Goal: Information Seeking & Learning: Learn about a topic

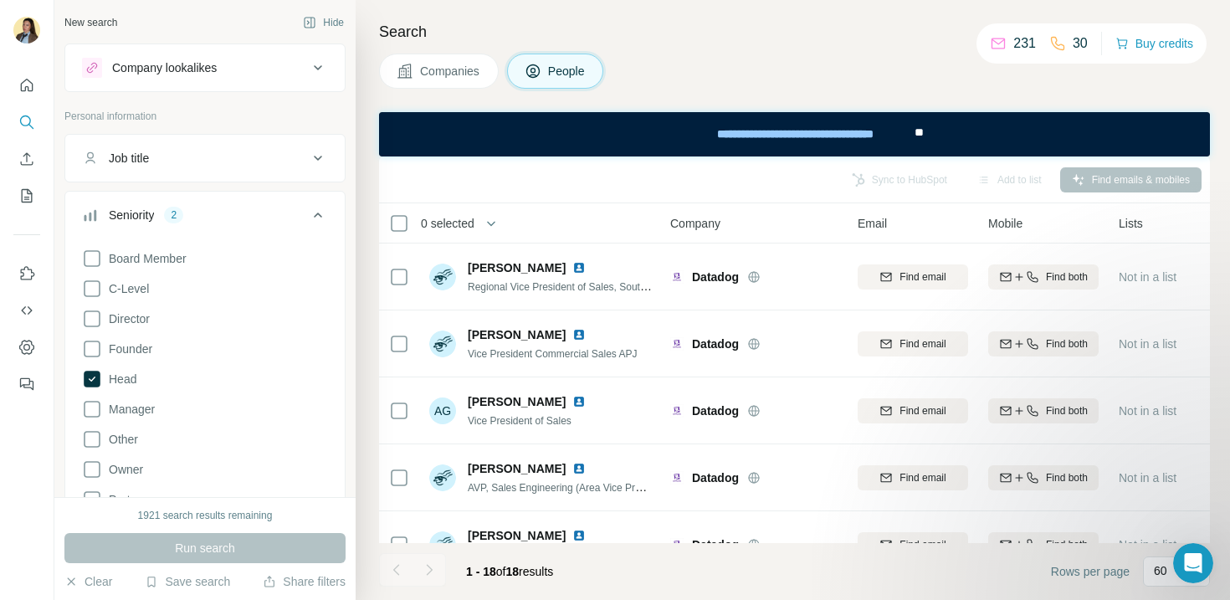
scroll to position [591, 0]
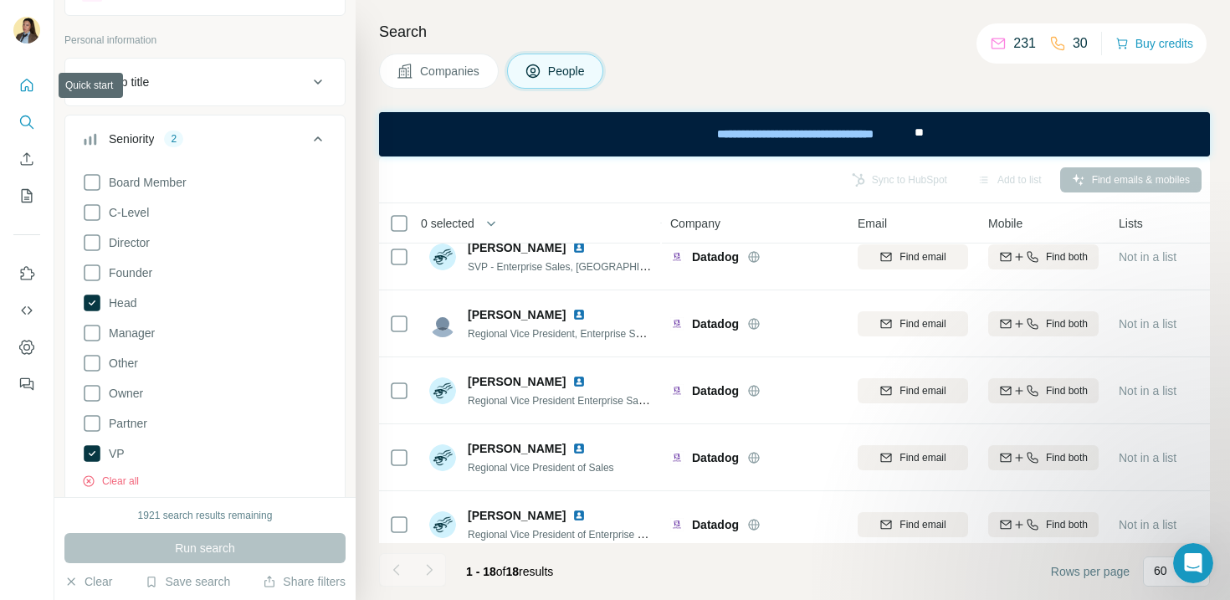
click at [27, 95] on button "Quick start" at bounding box center [26, 85] width 27 height 30
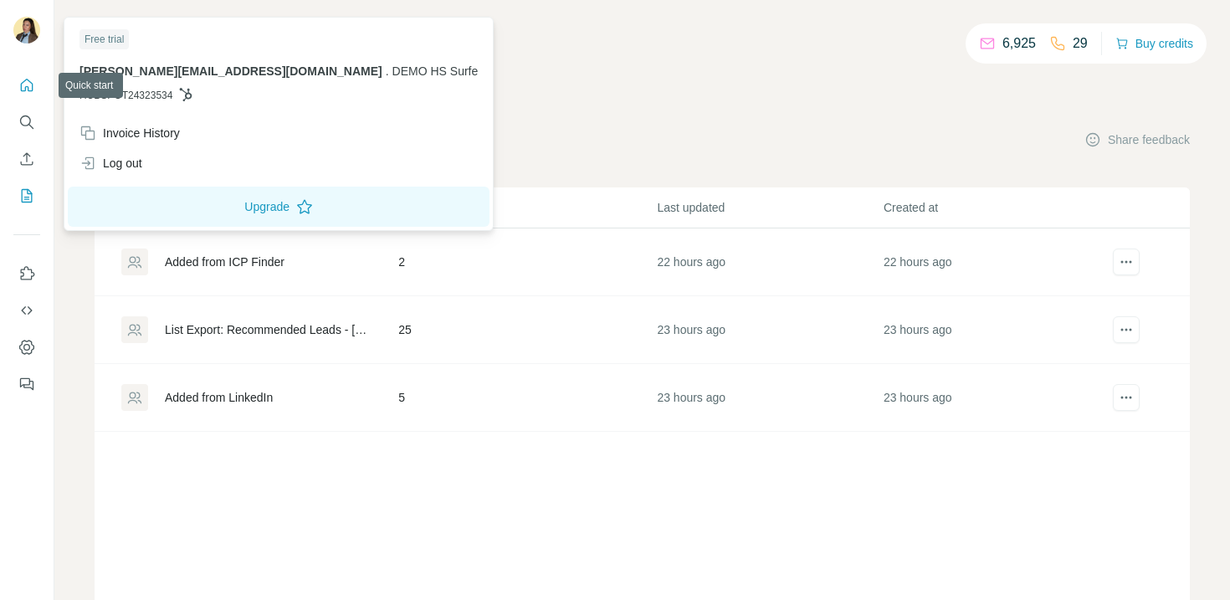
click at [28, 80] on icon "Quick start" at bounding box center [27, 85] width 13 height 13
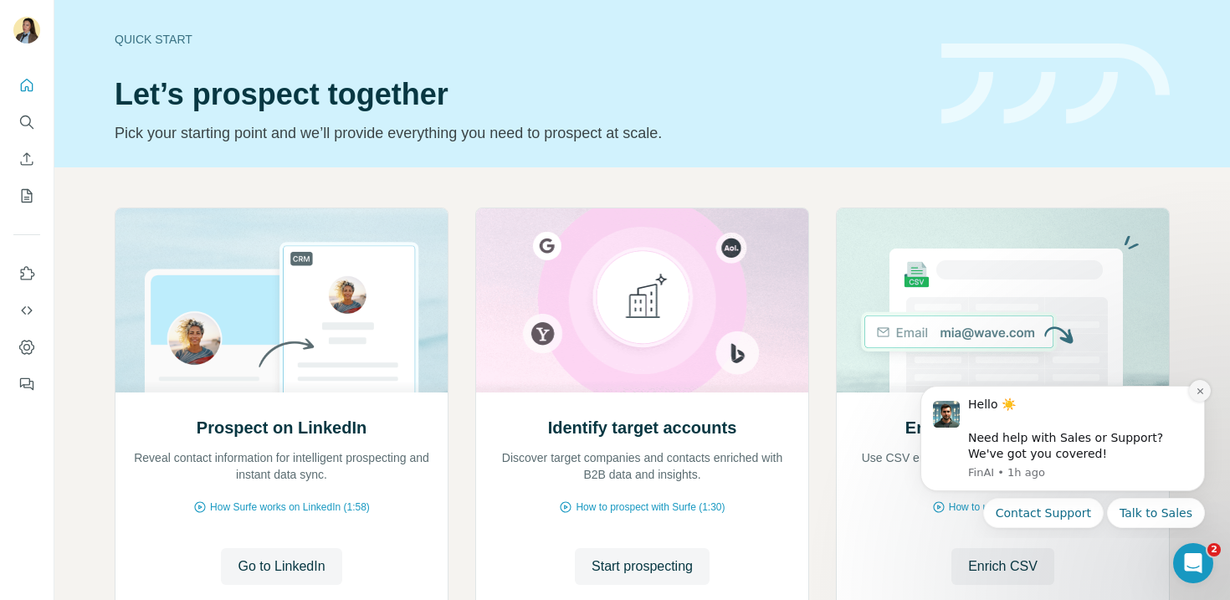
click at [1200, 397] on button "Dismiss notification" at bounding box center [1200, 391] width 22 height 22
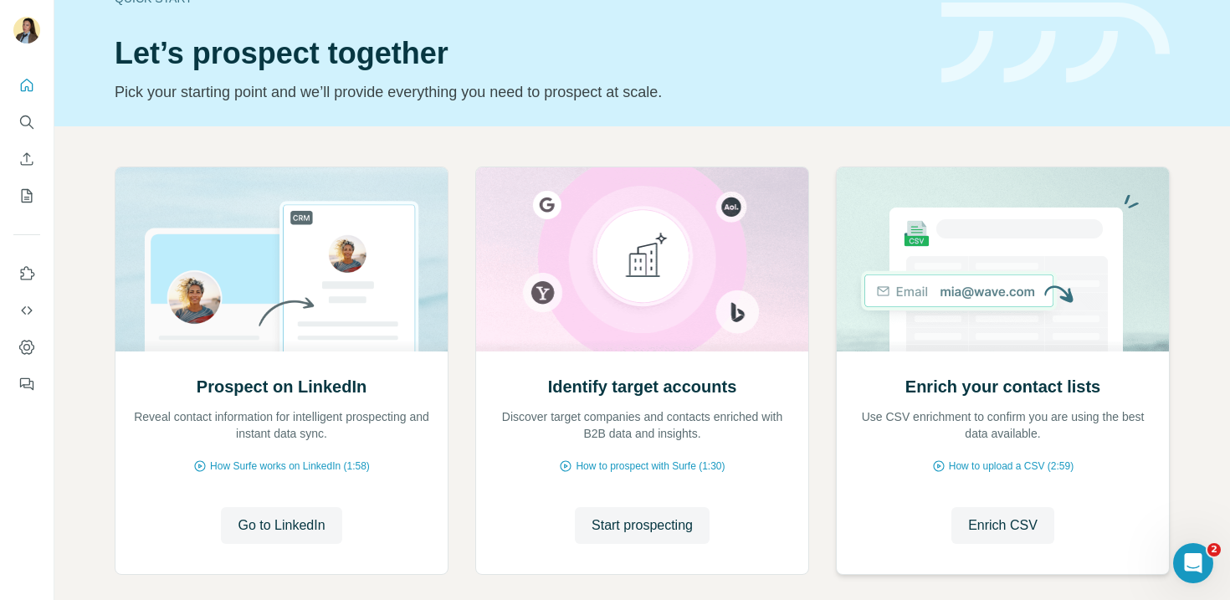
scroll to position [74, 0]
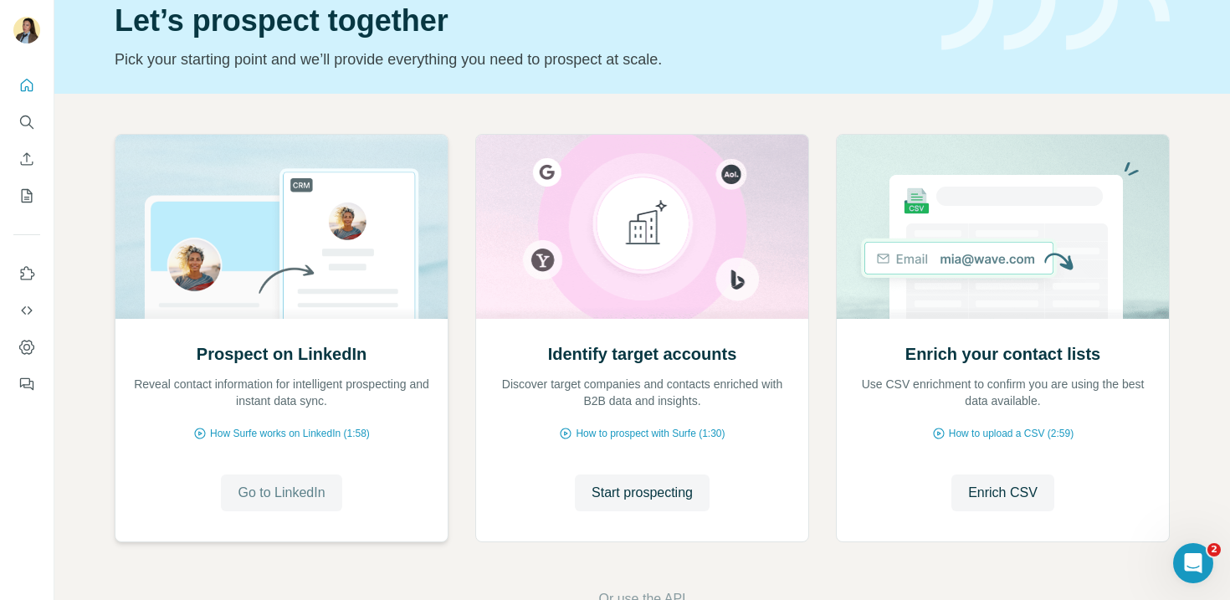
click at [284, 486] on span "Go to LinkedIn" at bounding box center [281, 493] width 87 height 20
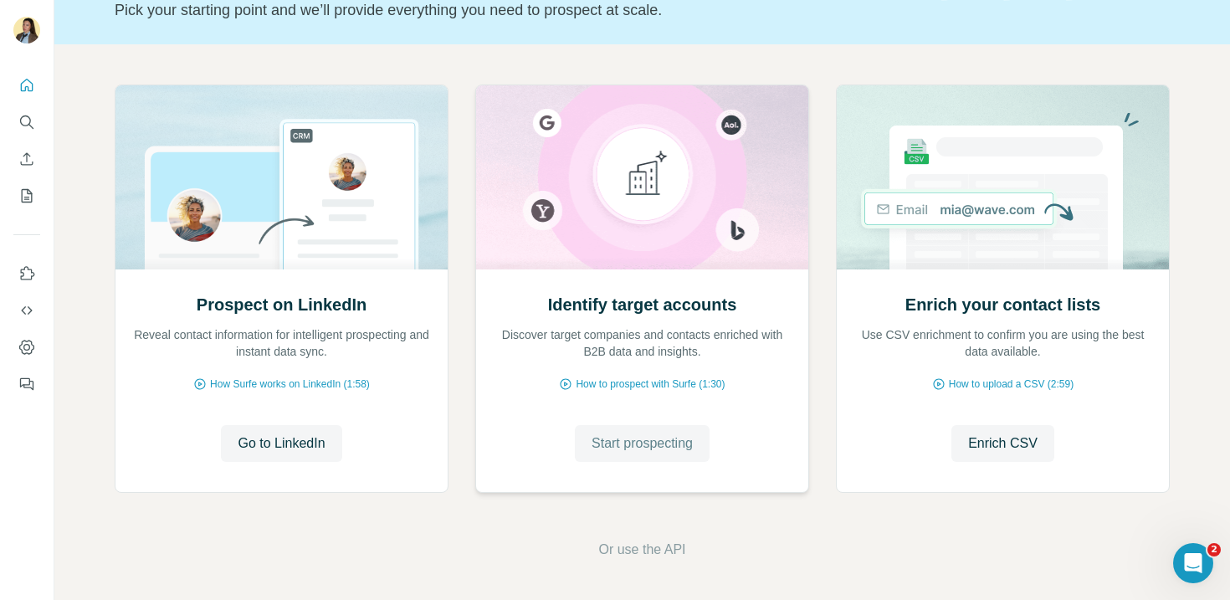
click at [648, 444] on span "Start prospecting" at bounding box center [642, 444] width 101 height 20
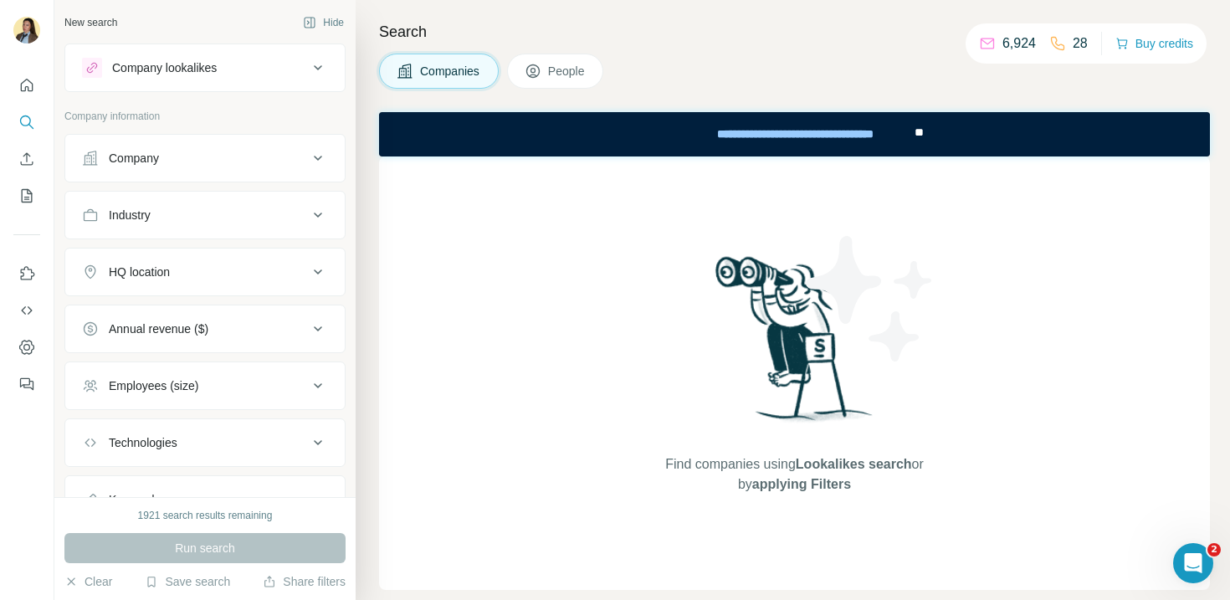
click at [208, 163] on div "Company" at bounding box center [195, 158] width 226 height 17
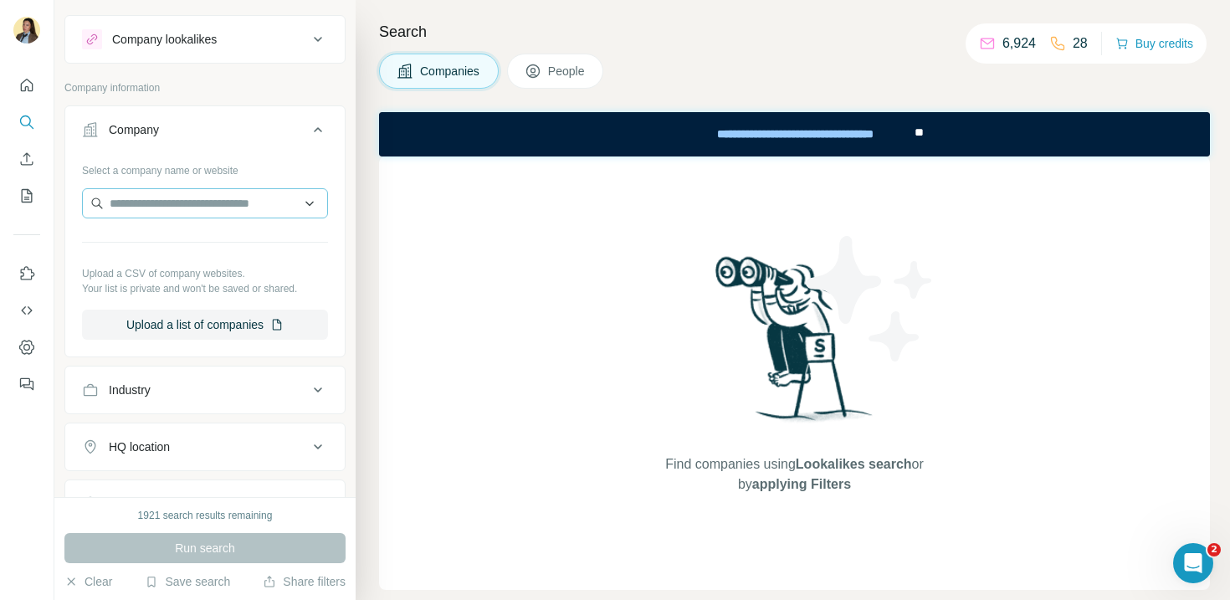
scroll to position [29, 0]
click at [165, 209] on input "text" at bounding box center [205, 202] width 246 height 30
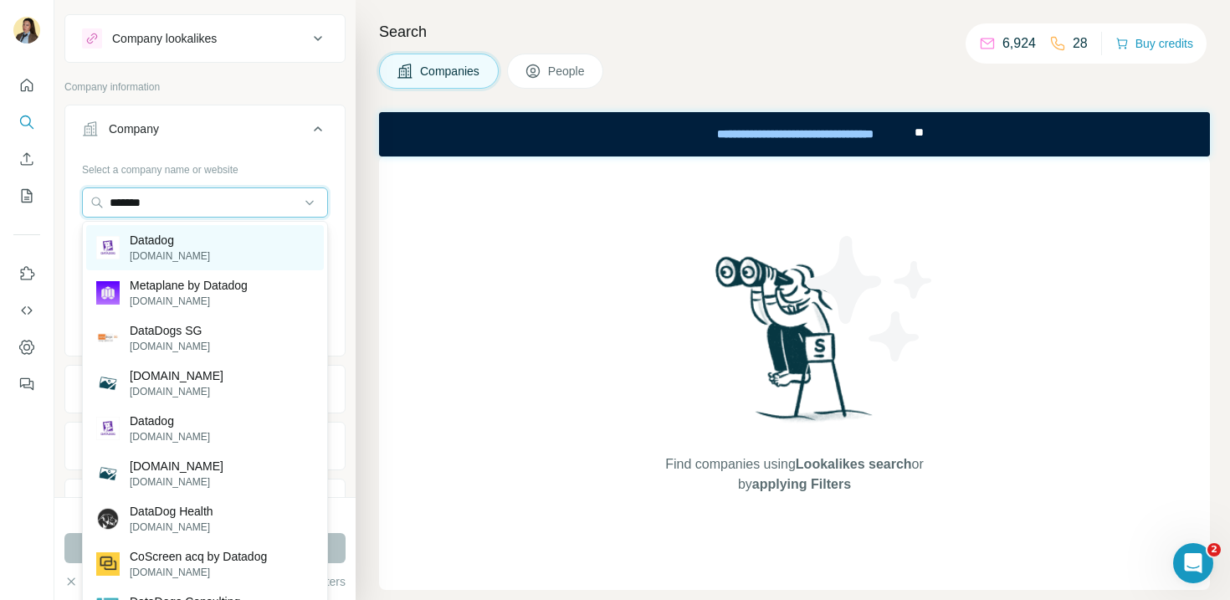
type input "*******"
click at [247, 255] on div "Datadog datadoghq.com" at bounding box center [205, 247] width 238 height 45
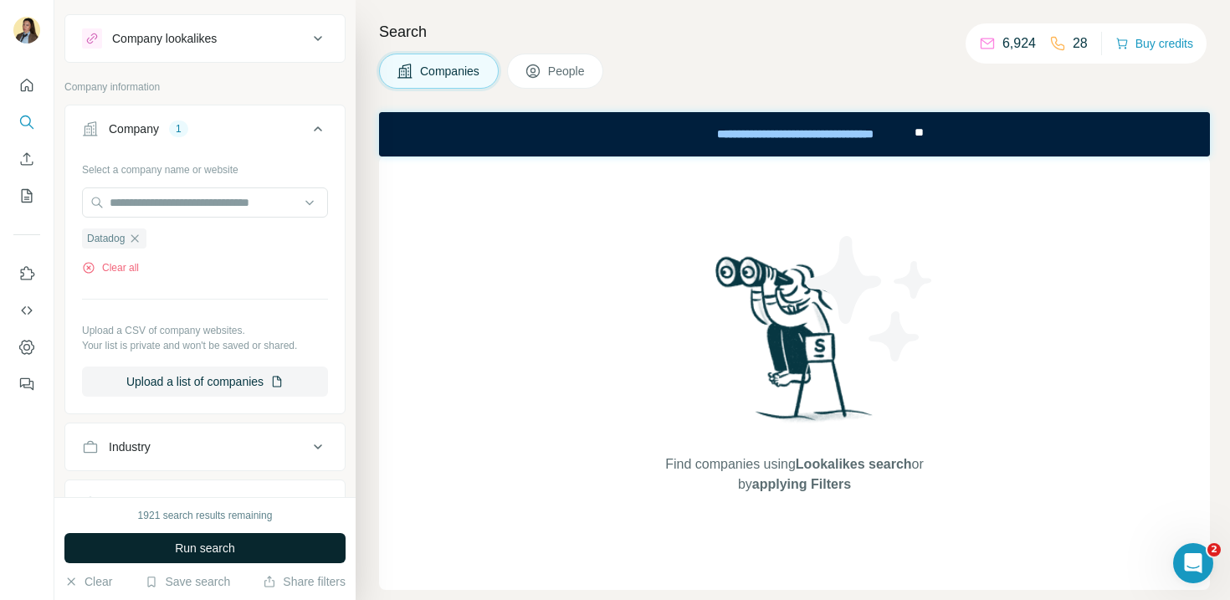
click at [162, 557] on button "Run search" at bounding box center [204, 548] width 281 height 30
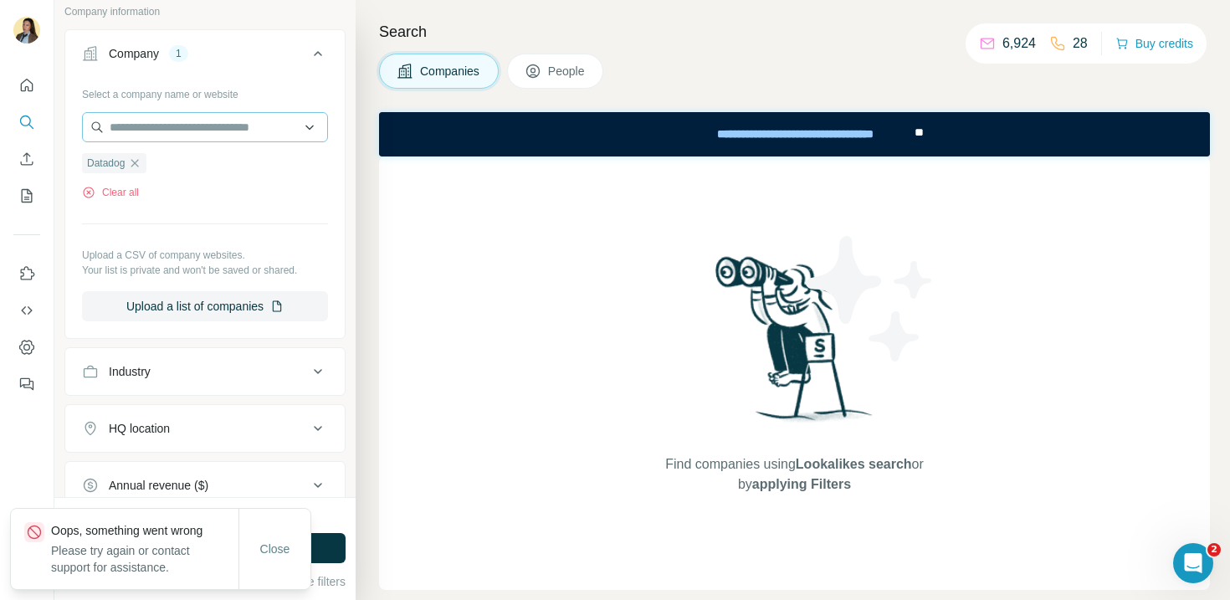
scroll to position [100, 0]
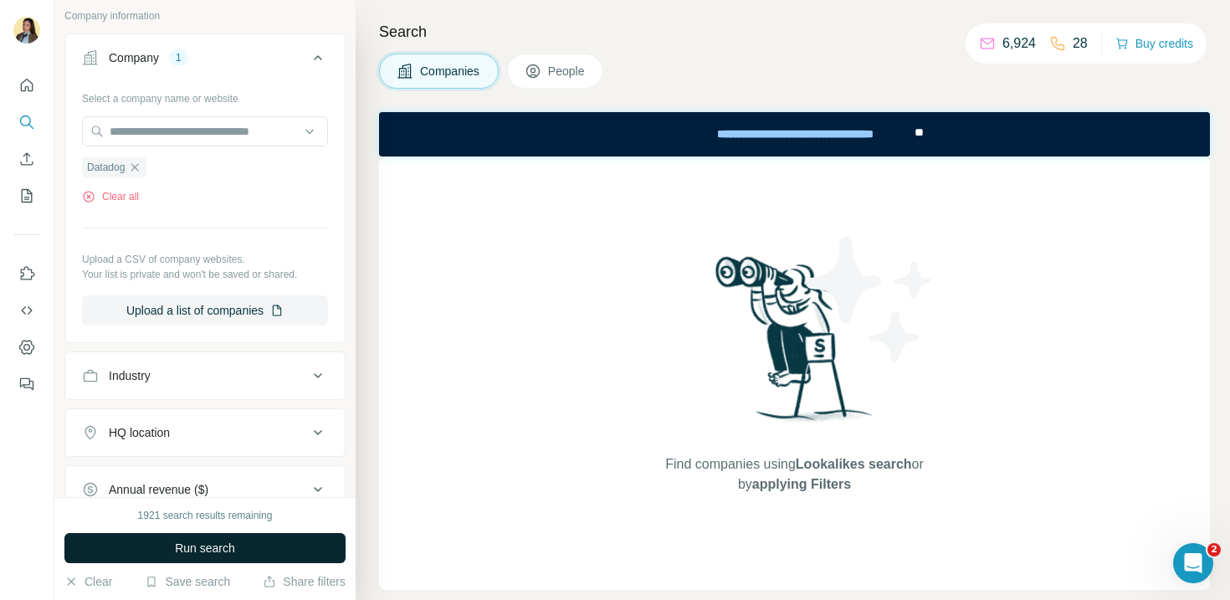
click at [228, 549] on span "Run search" at bounding box center [205, 548] width 60 height 17
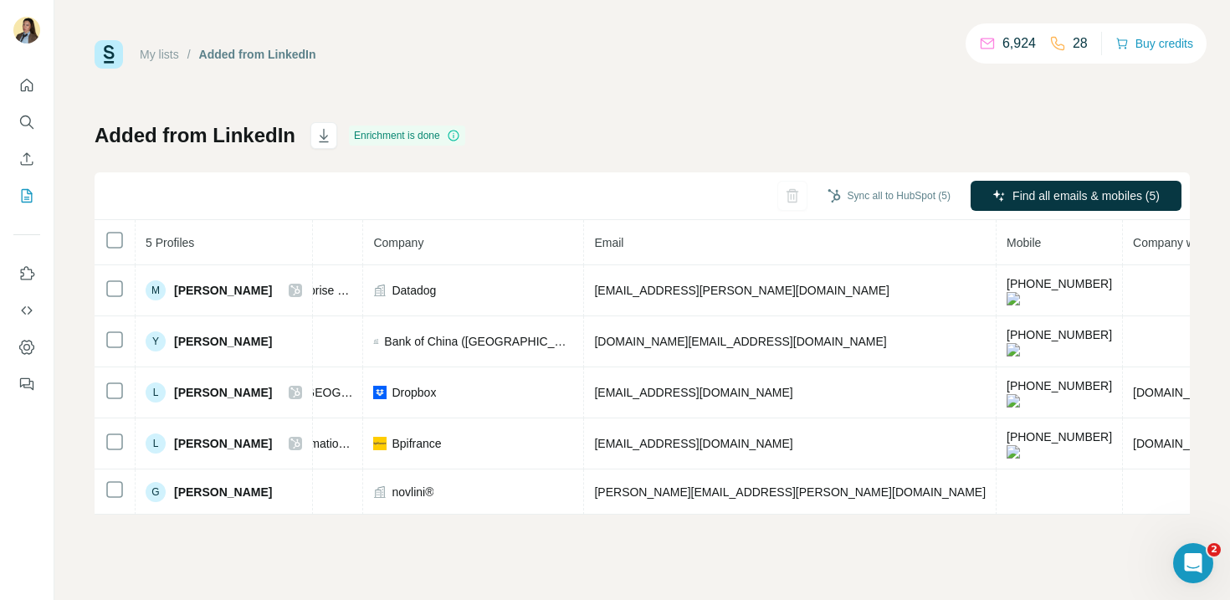
scroll to position [0, 371]
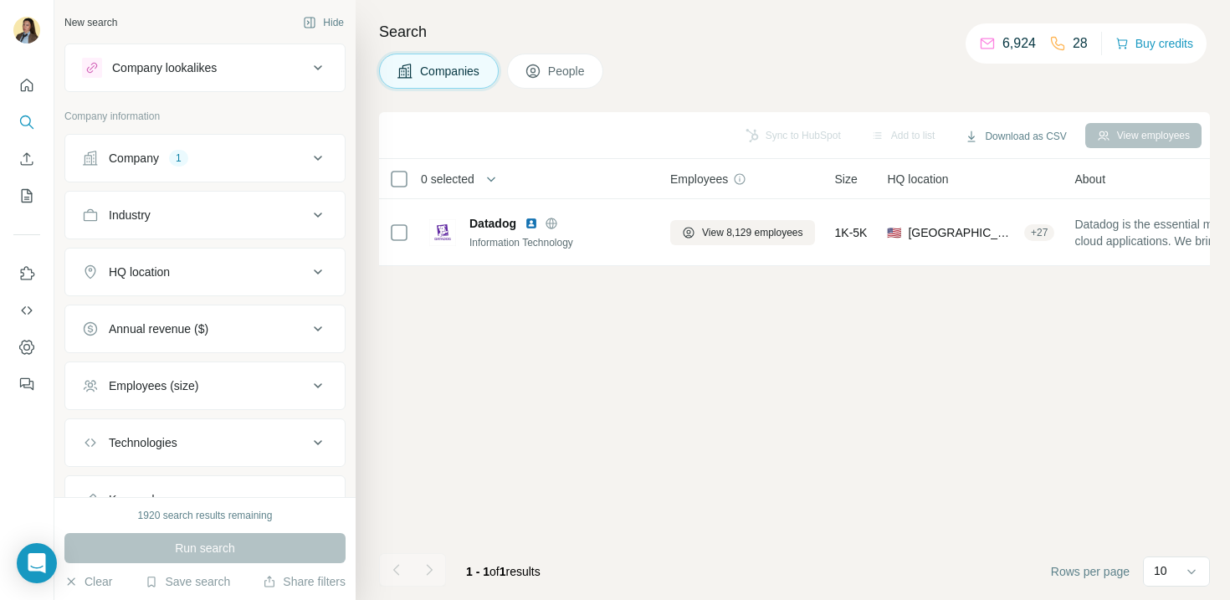
click at [547, 352] on div "Sync to HubSpot Add to list Download as CSV View employees 0 selected Companies…" at bounding box center [794, 356] width 831 height 488
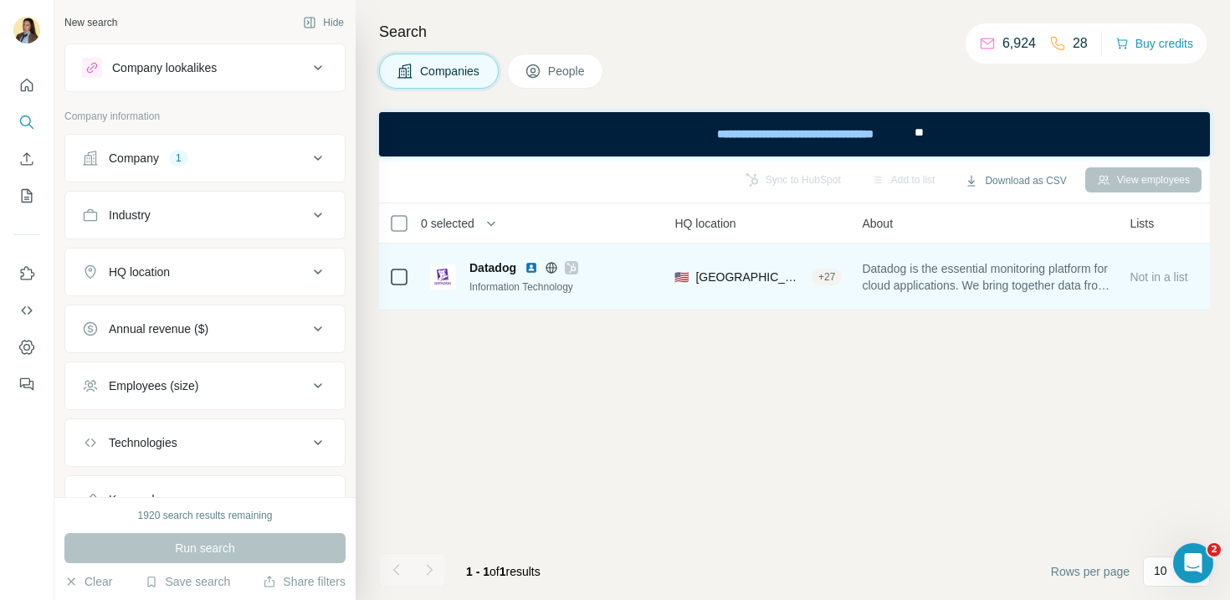
scroll to position [0, 45]
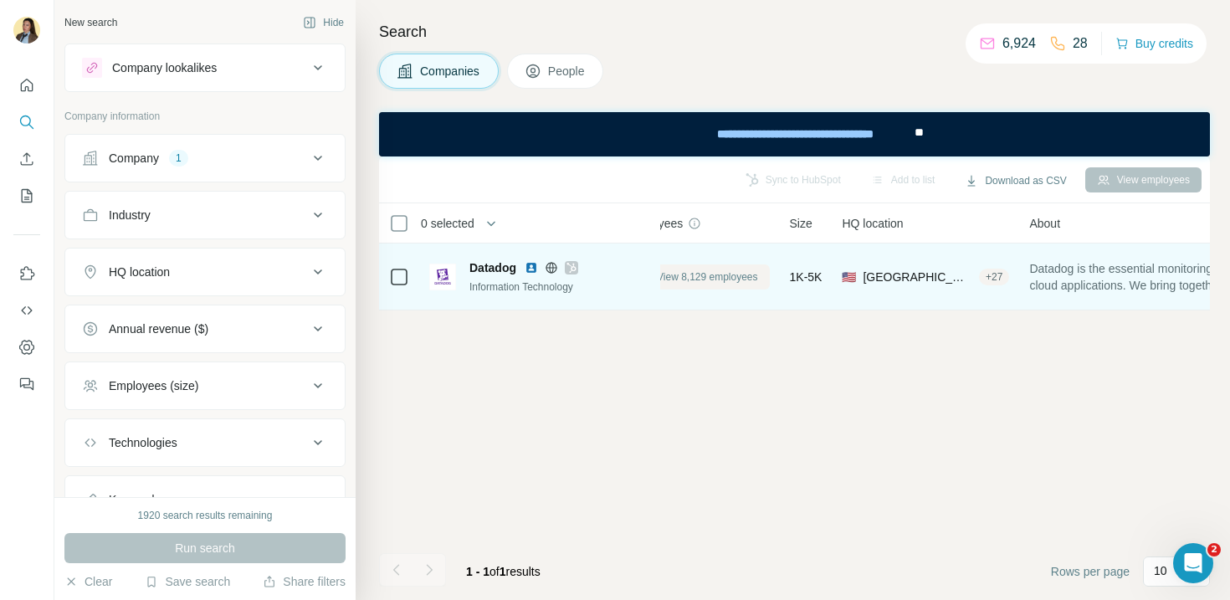
click at [710, 287] on button "View 8,129 employees" at bounding box center [697, 276] width 145 height 25
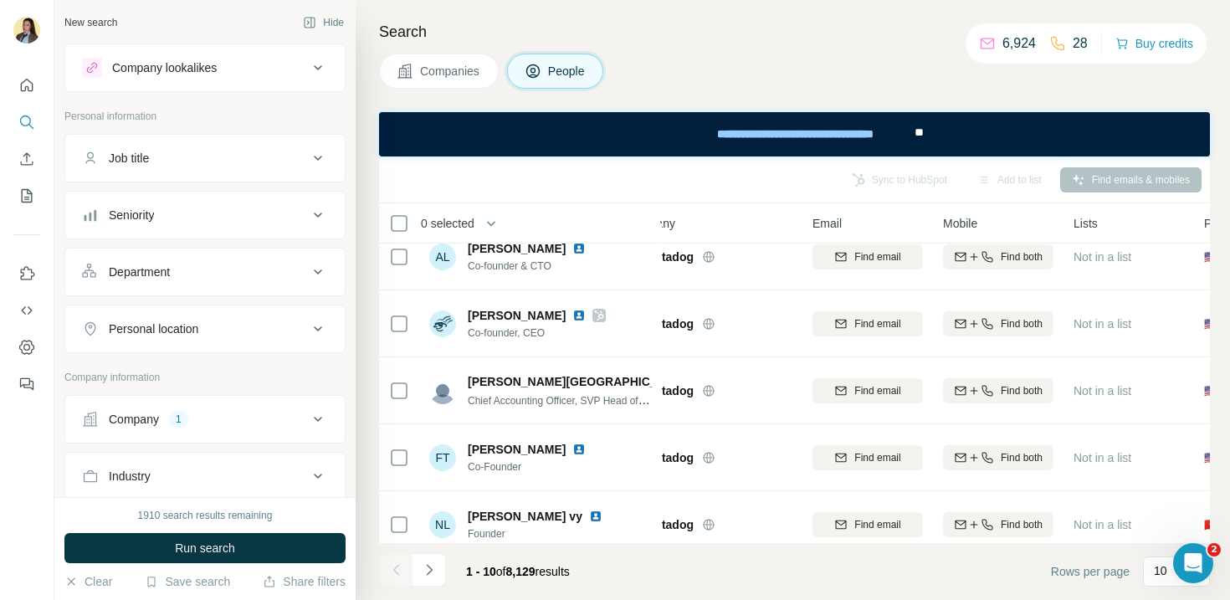
scroll to position [0, 45]
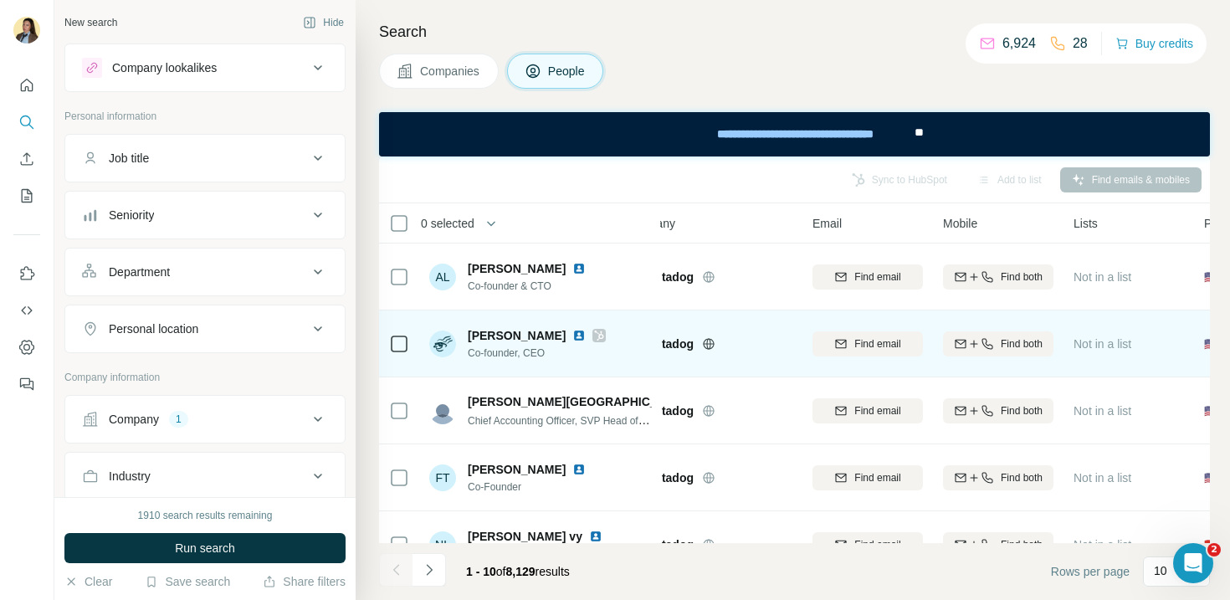
click at [572, 331] on img at bounding box center [578, 335] width 13 height 13
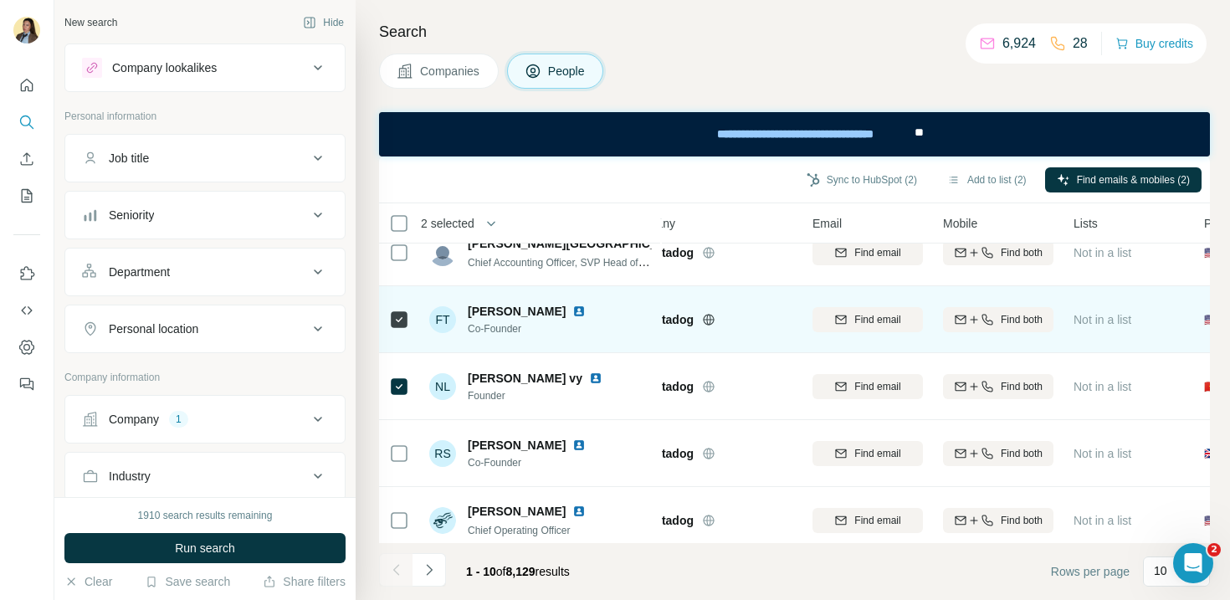
scroll to position [162, 45]
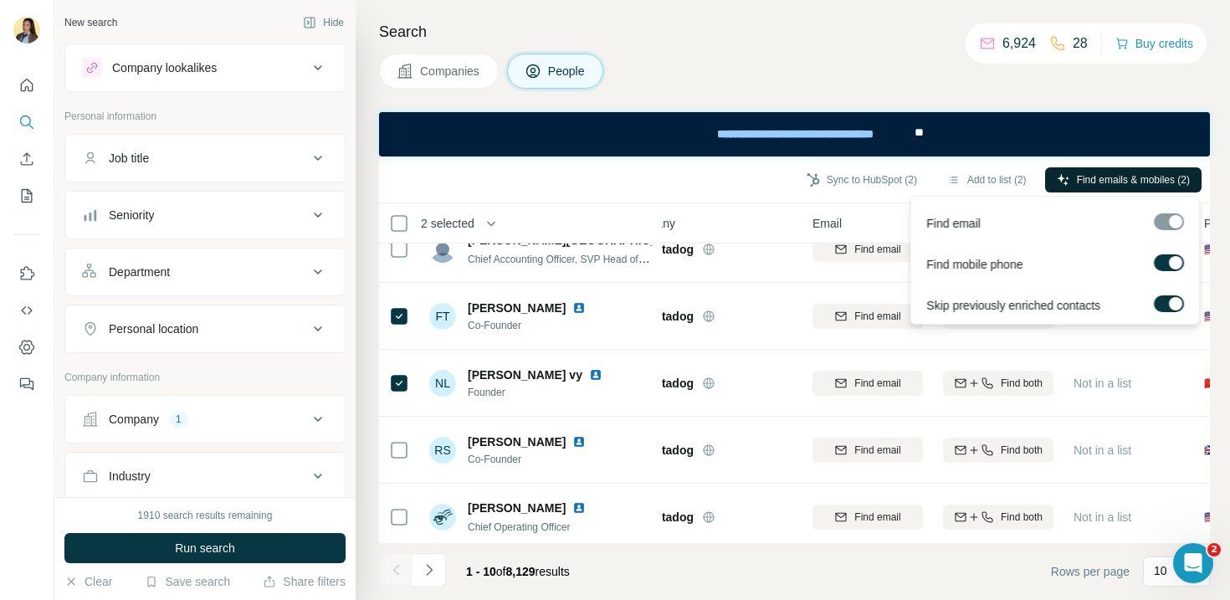
click at [1101, 179] on span "Find emails & mobiles (2)" at bounding box center [1133, 179] width 113 height 15
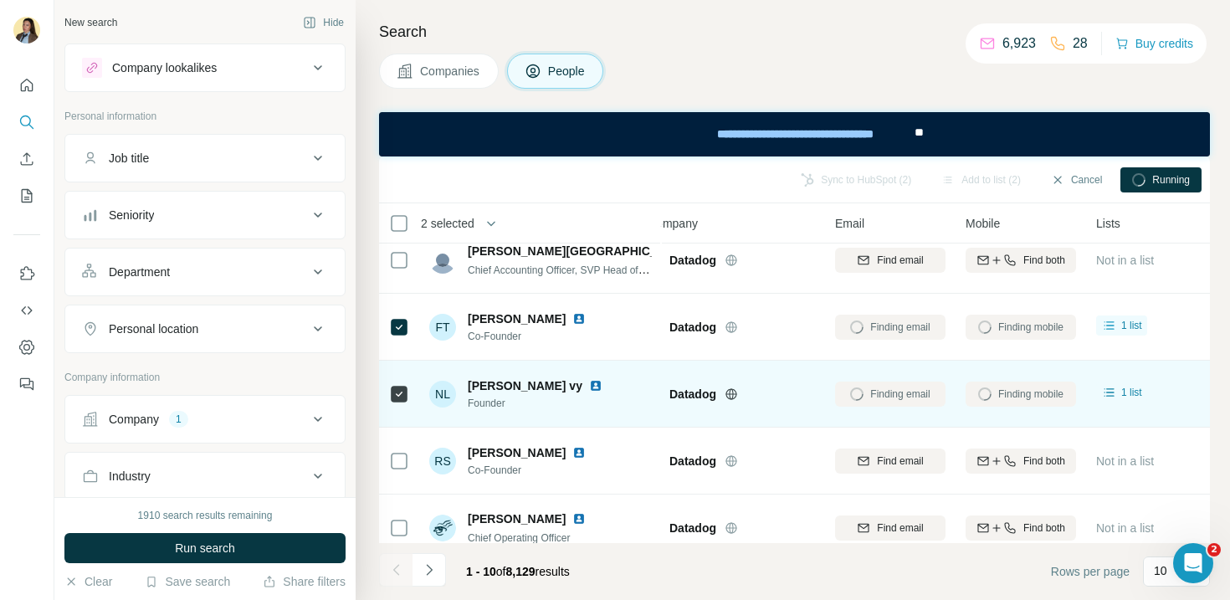
scroll to position [151, 0]
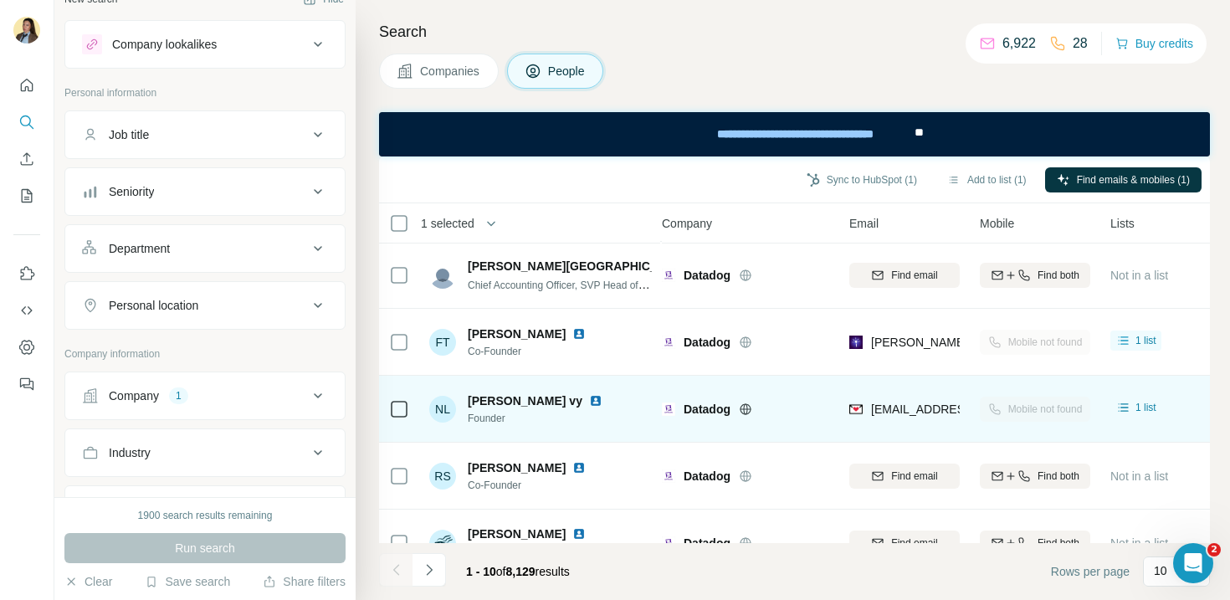
scroll to position [136, 0]
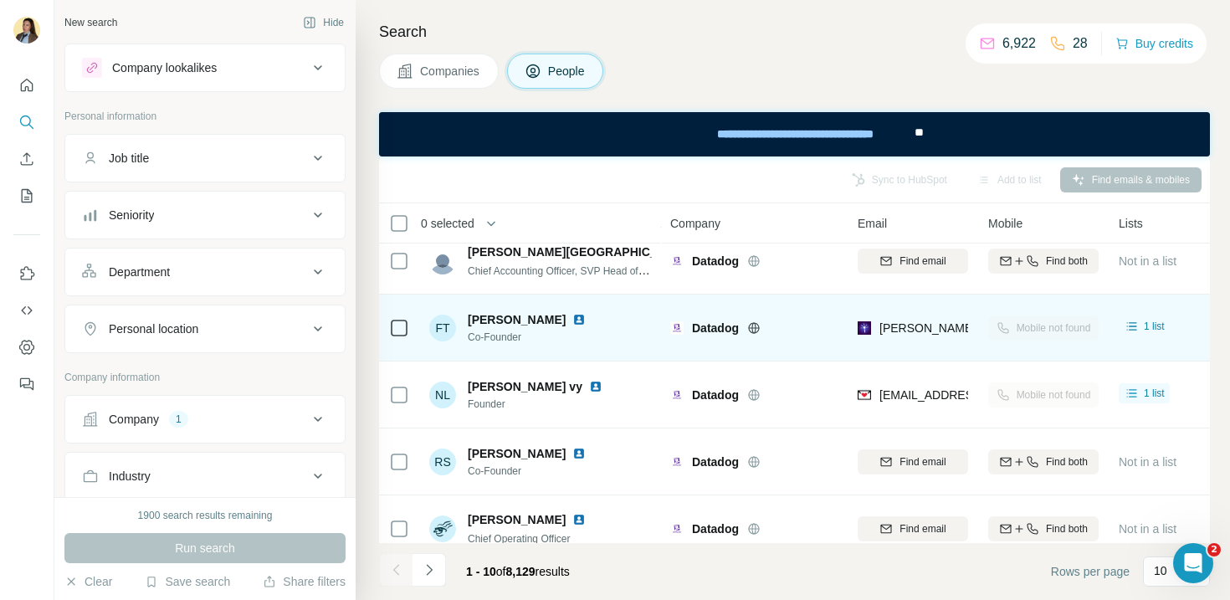
scroll to position [198, 0]
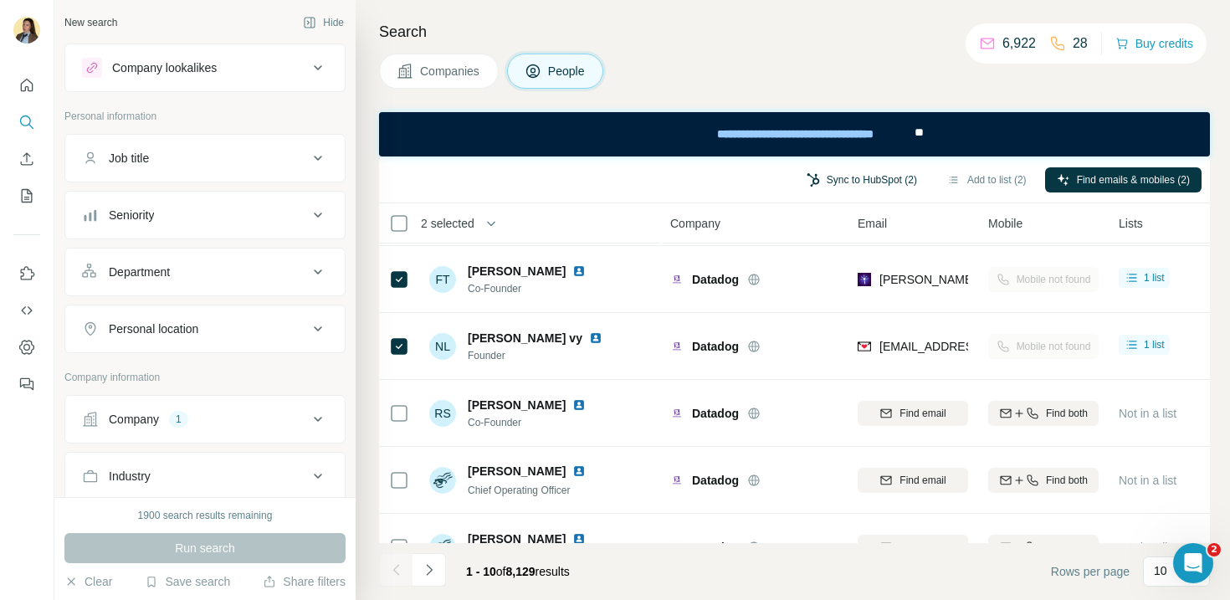
click at [828, 184] on button "Sync to HubSpot (2)" at bounding box center [862, 179] width 134 height 25
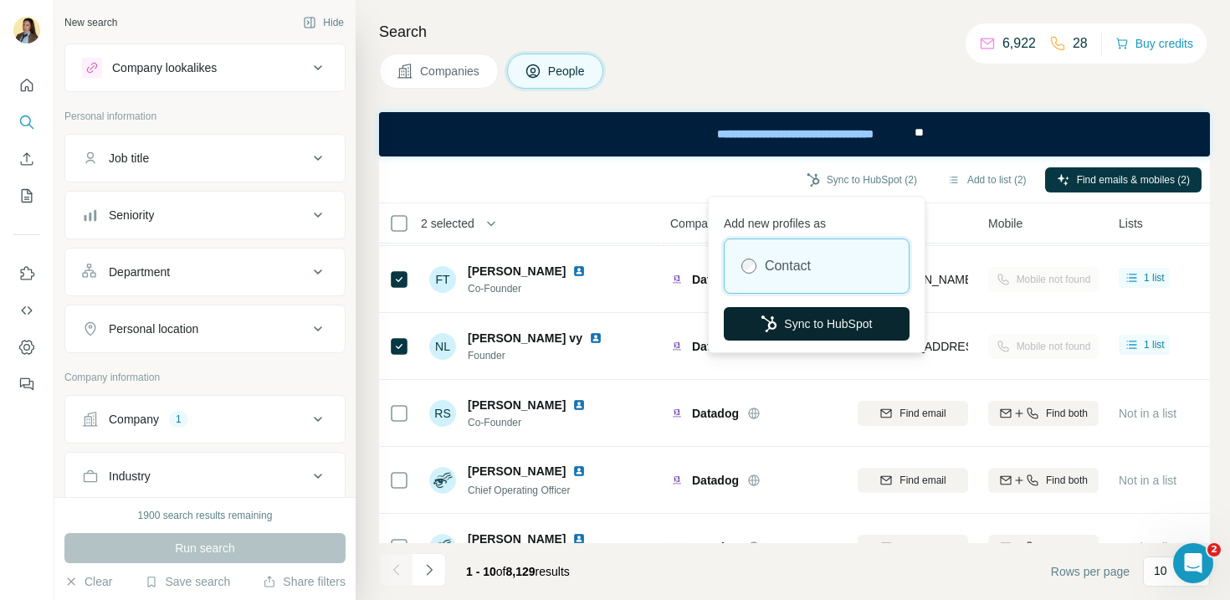
click at [815, 327] on button "Sync to HubSpot" at bounding box center [817, 323] width 186 height 33
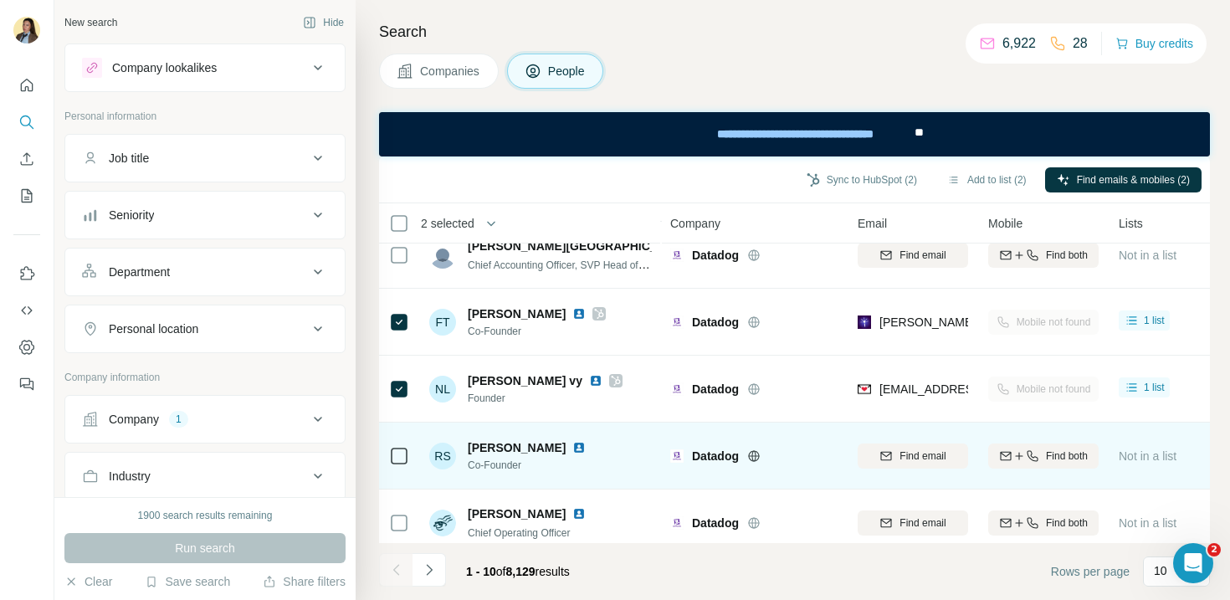
scroll to position [157, 0]
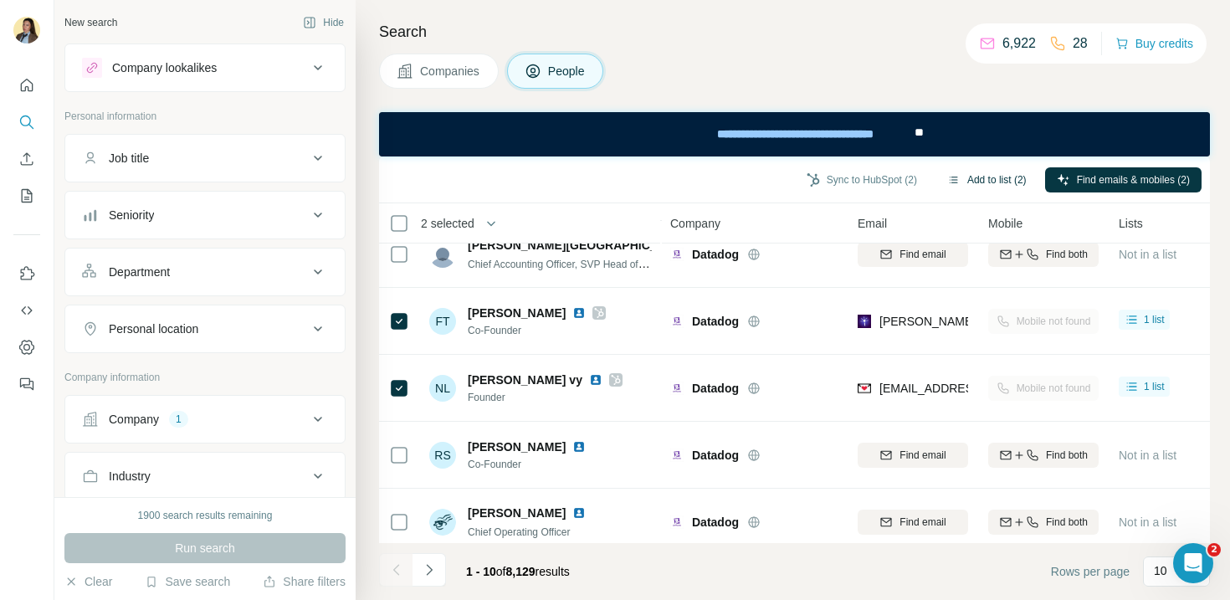
click at [978, 187] on button "Add to list (2)" at bounding box center [987, 179] width 103 height 25
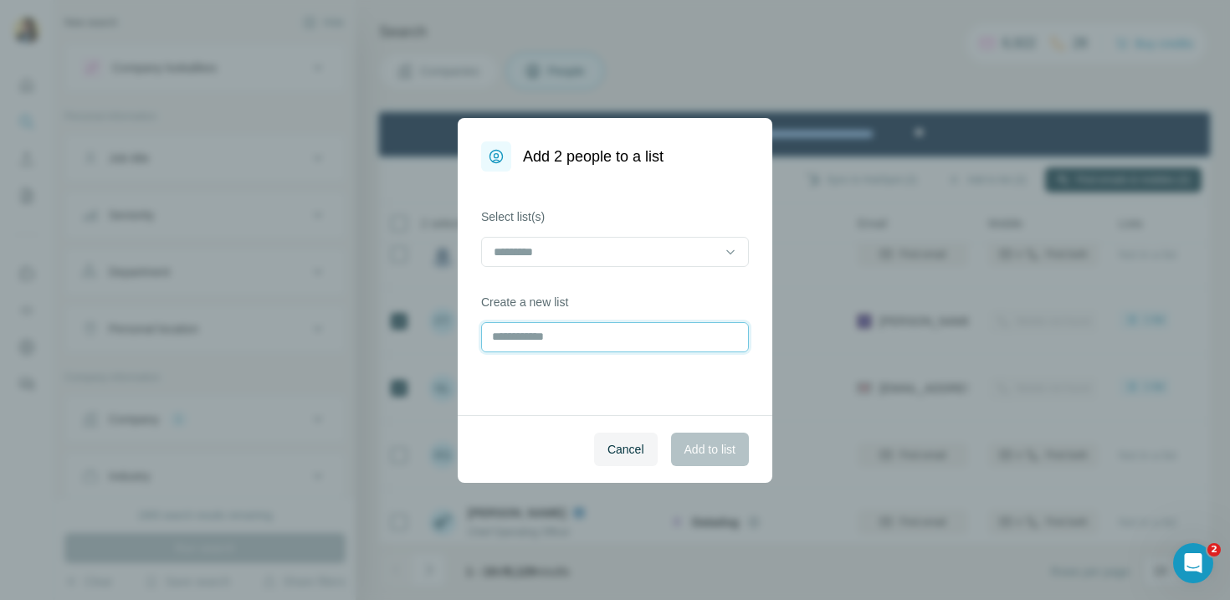
click at [576, 340] on input "text" at bounding box center [615, 337] width 268 height 30
type input "**********"
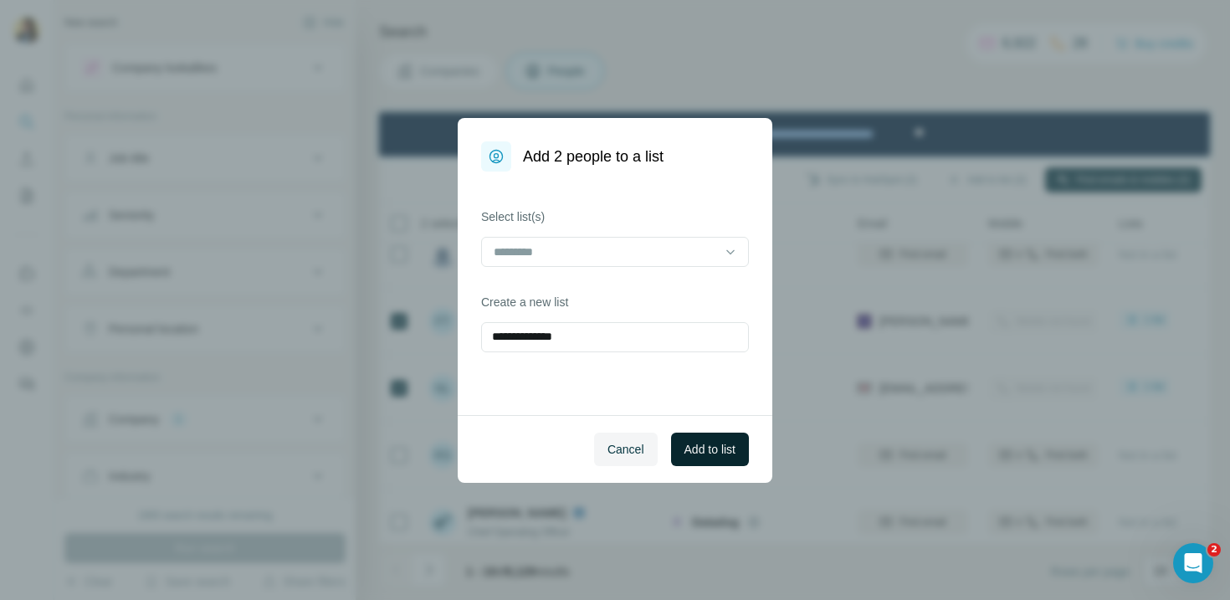
click at [711, 448] on span "Add to list" at bounding box center [710, 449] width 51 height 17
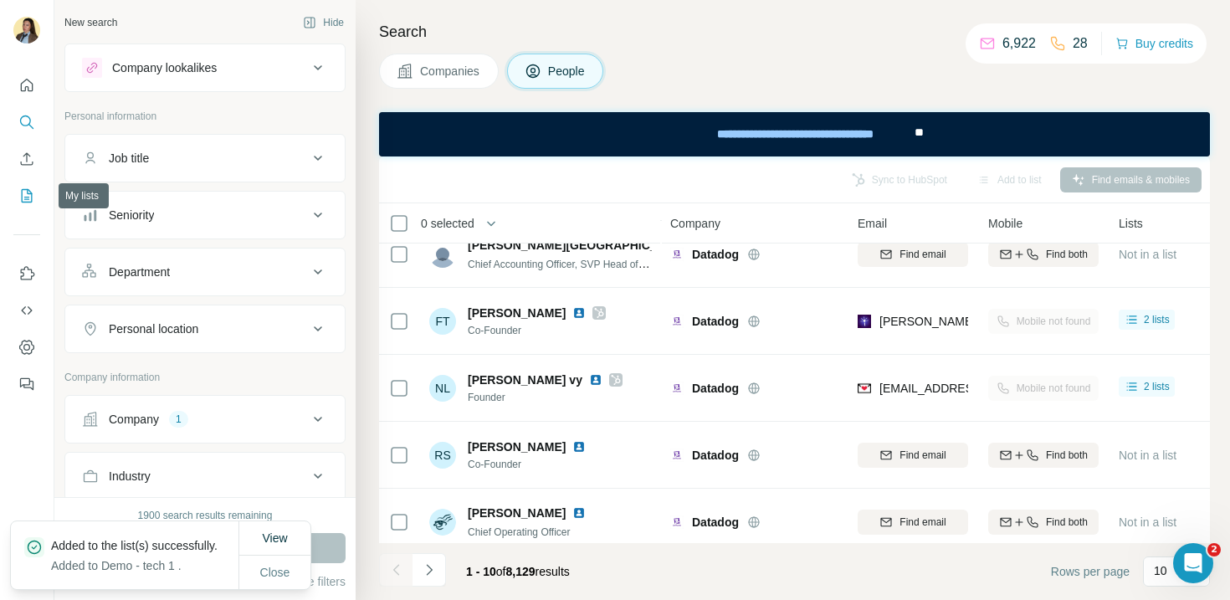
click at [25, 198] on icon "My lists" at bounding box center [26, 195] width 17 height 17
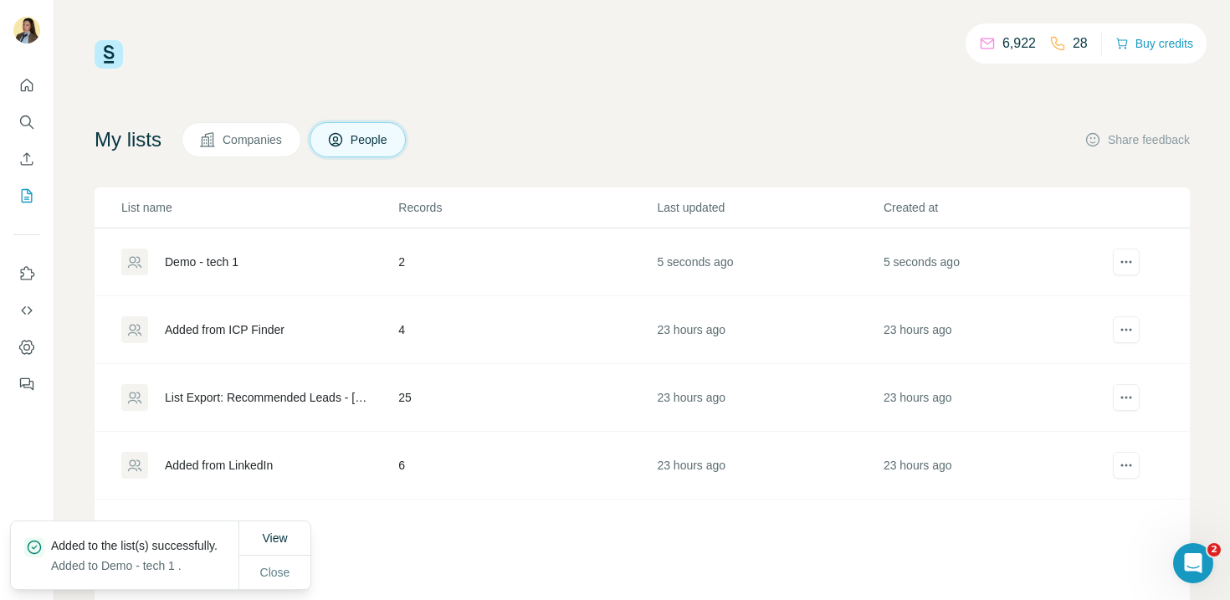
scroll to position [3, 0]
click at [205, 264] on div "Demo - tech 1" at bounding box center [202, 259] width 74 height 17
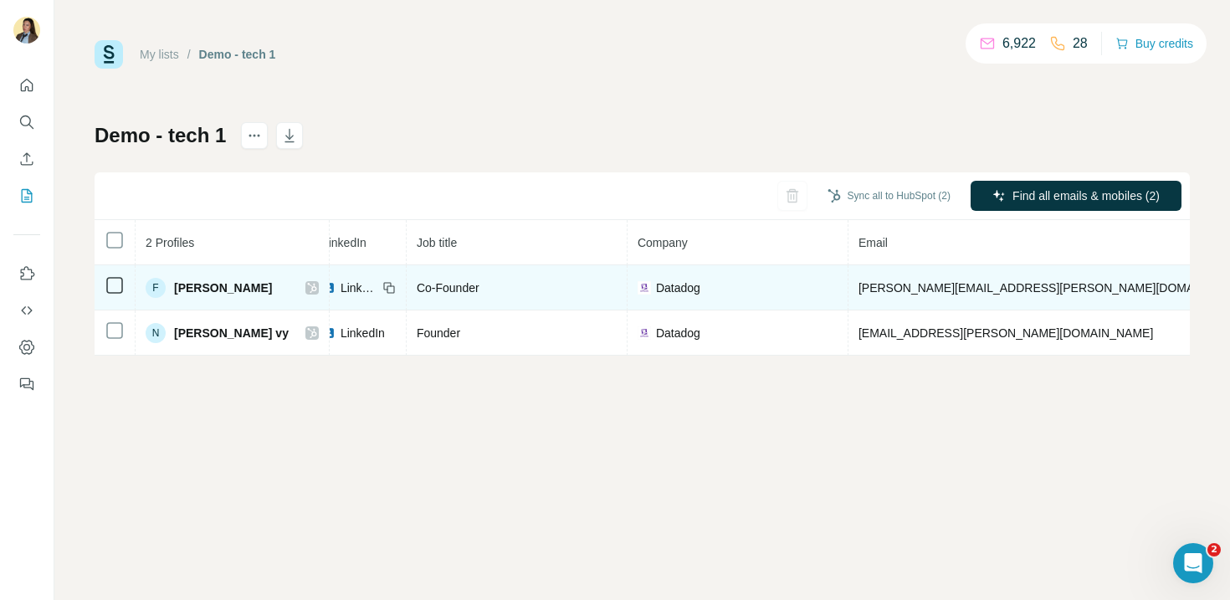
scroll to position [0, 95]
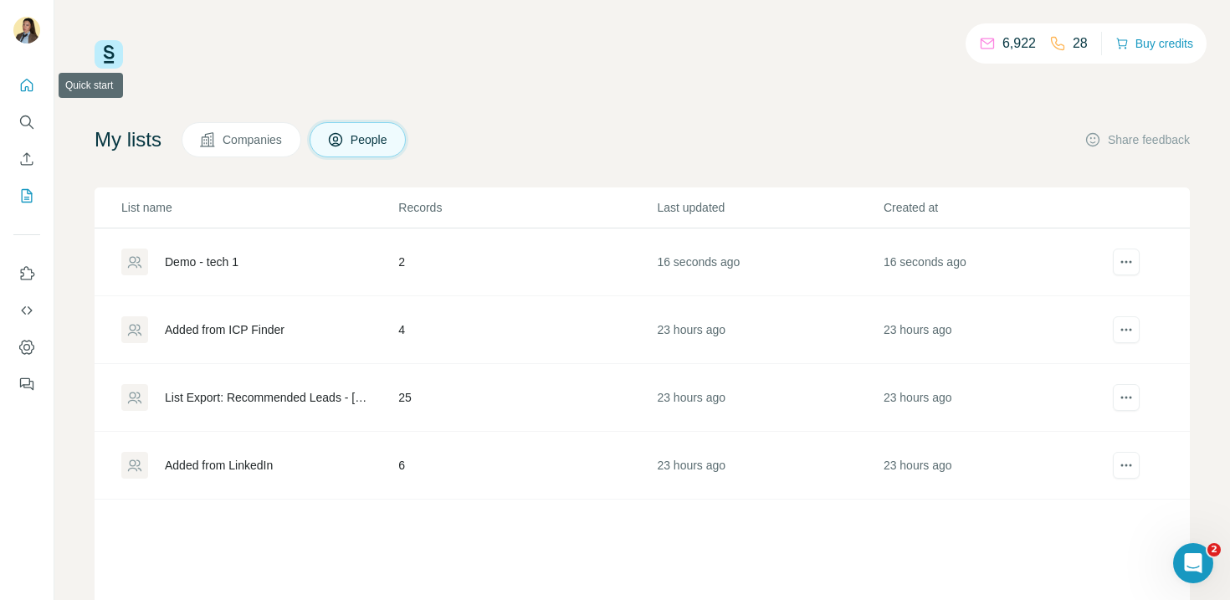
click at [22, 84] on icon "Quick start" at bounding box center [26, 85] width 17 height 17
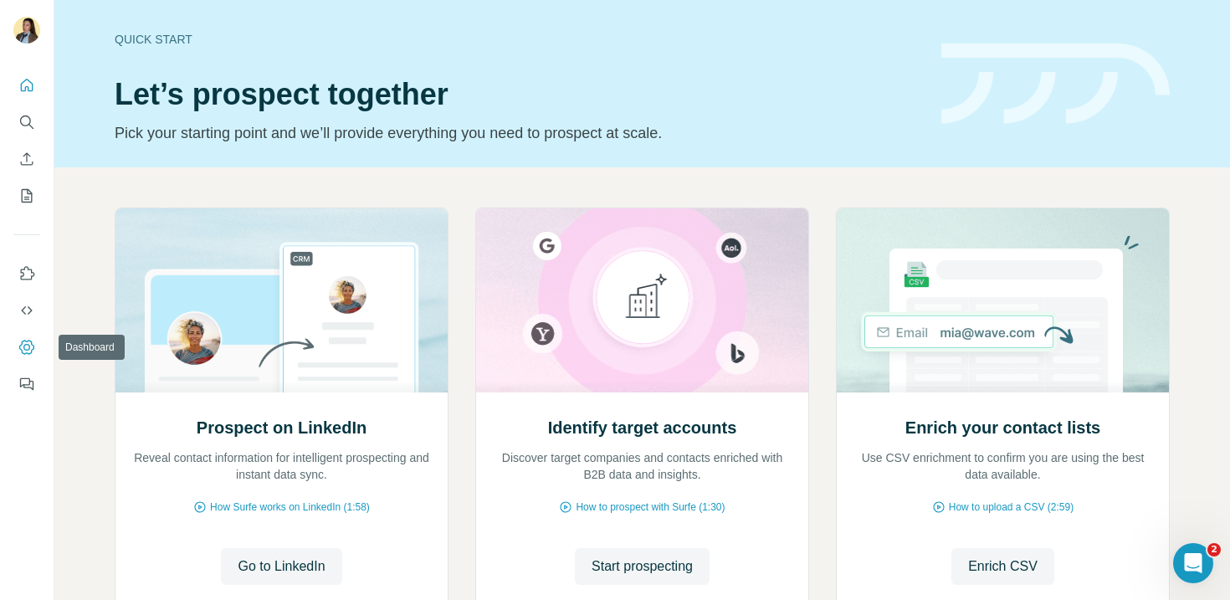
click at [28, 340] on icon "Dashboard" at bounding box center [26, 347] width 15 height 14
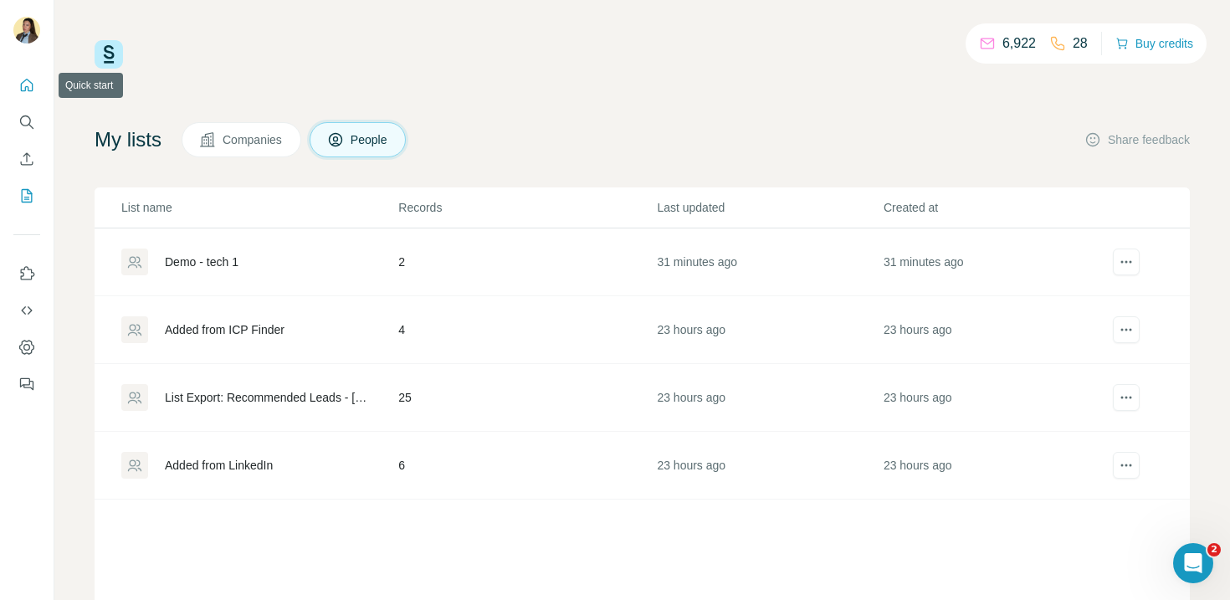
click at [23, 85] on icon "Quick start" at bounding box center [26, 85] width 17 height 17
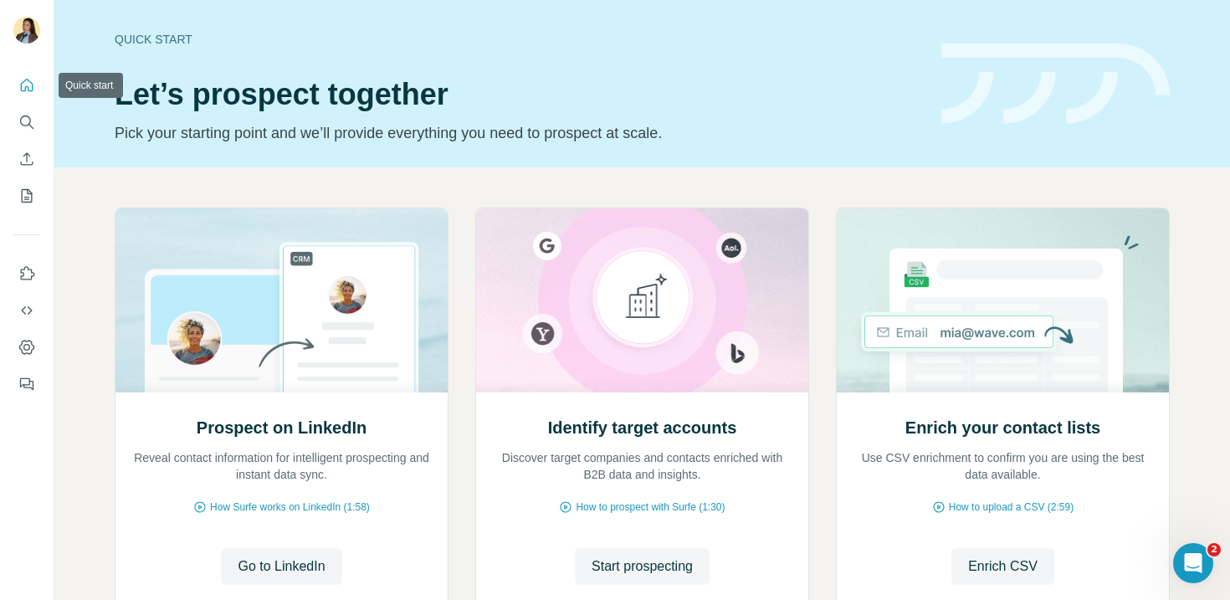
click at [27, 88] on icon "Quick start" at bounding box center [26, 85] width 17 height 17
click at [30, 127] on icon "Search" at bounding box center [26, 122] width 17 height 17
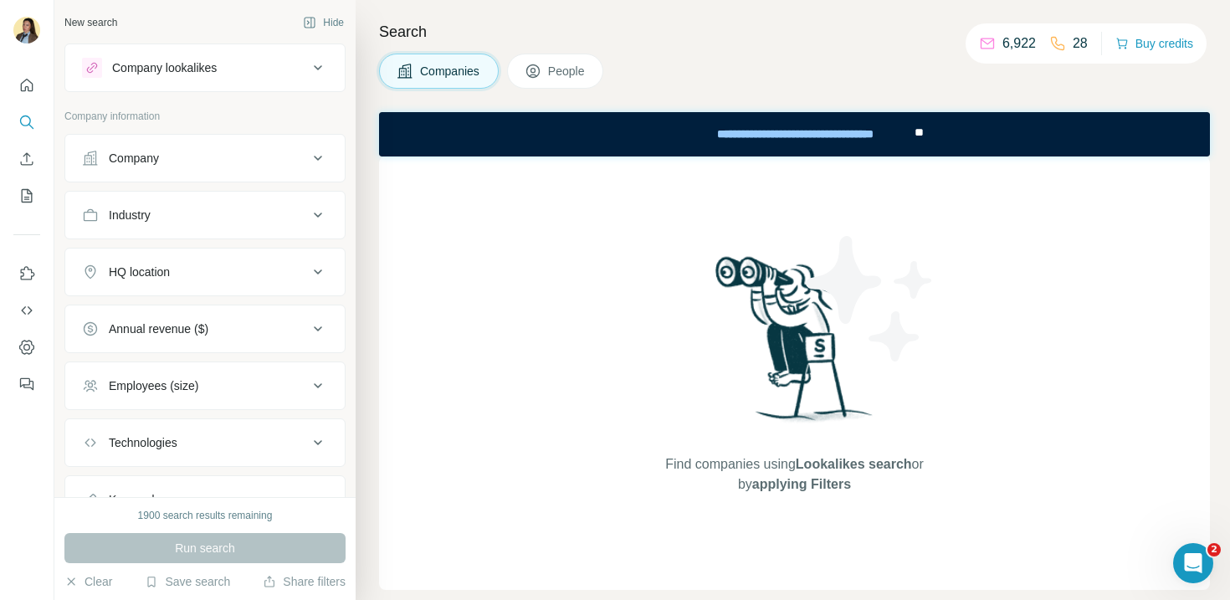
click at [193, 162] on div "Company" at bounding box center [195, 158] width 226 height 17
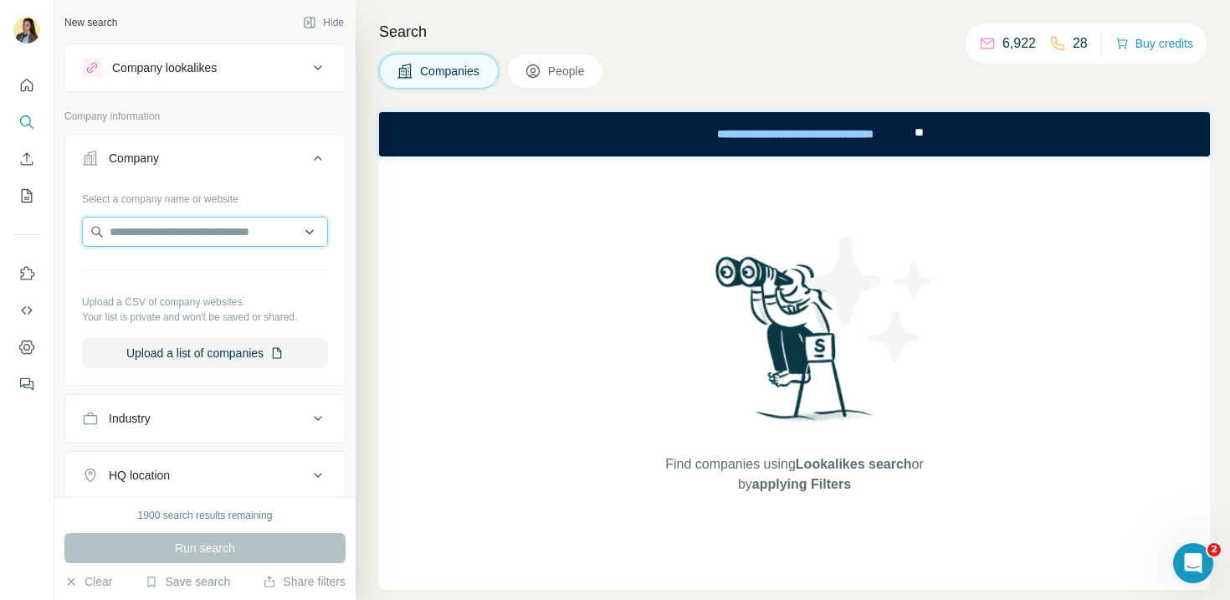
click at [183, 243] on input "text" at bounding box center [205, 232] width 246 height 30
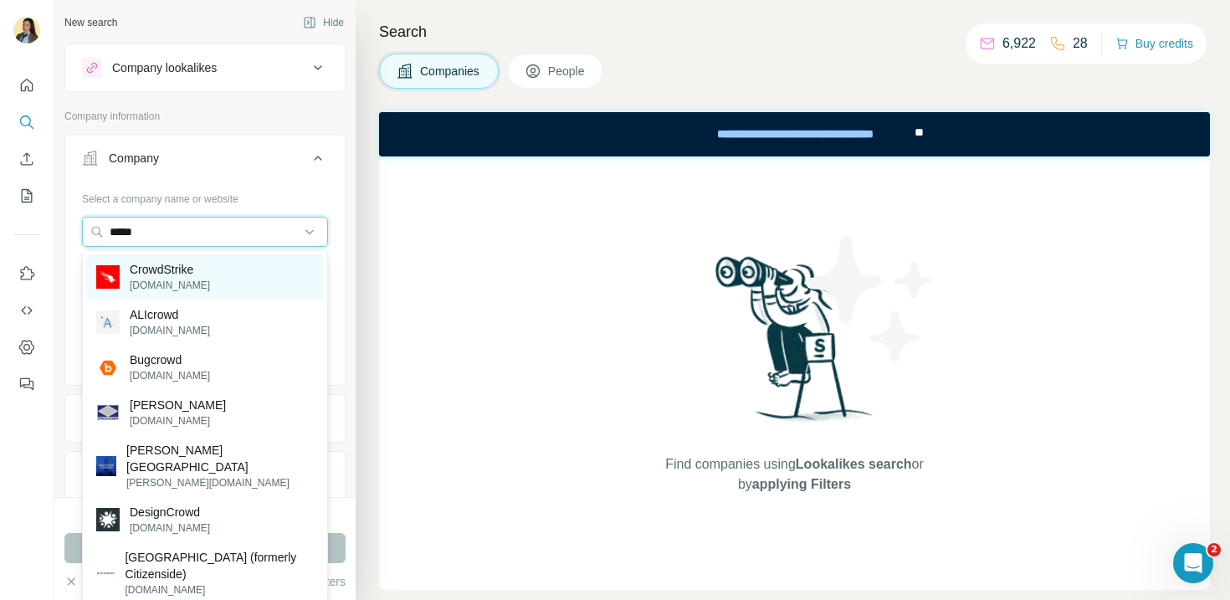
type input "*****"
click at [204, 280] on p "[DOMAIN_NAME]" at bounding box center [170, 285] width 80 height 15
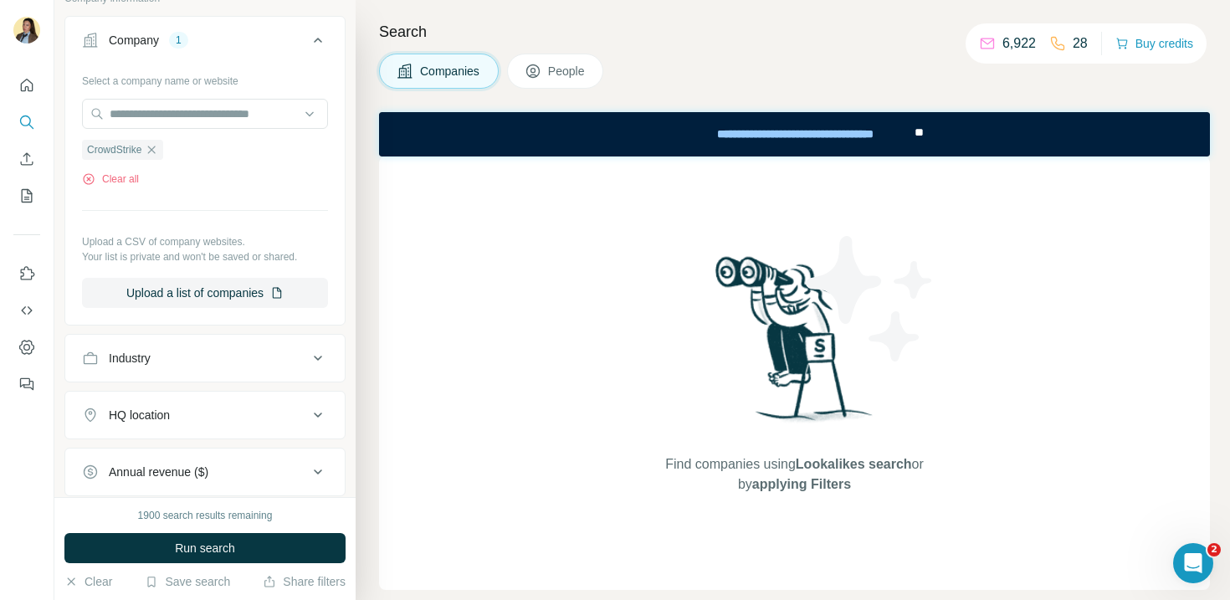
scroll to position [142, 0]
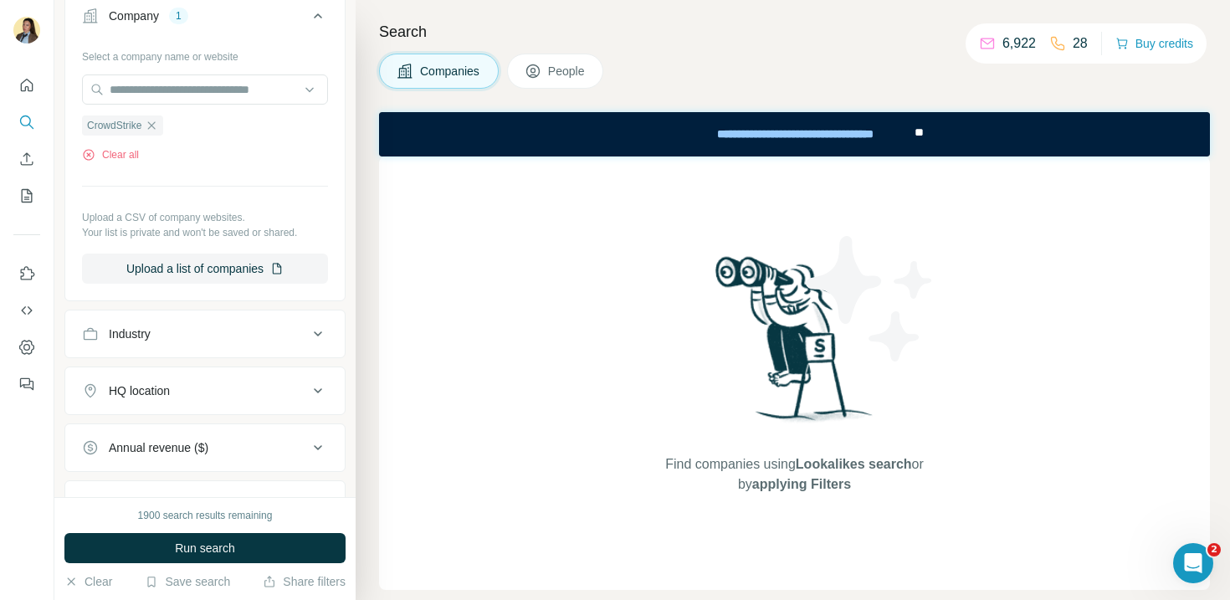
click at [563, 74] on span "People" at bounding box center [567, 71] width 38 height 17
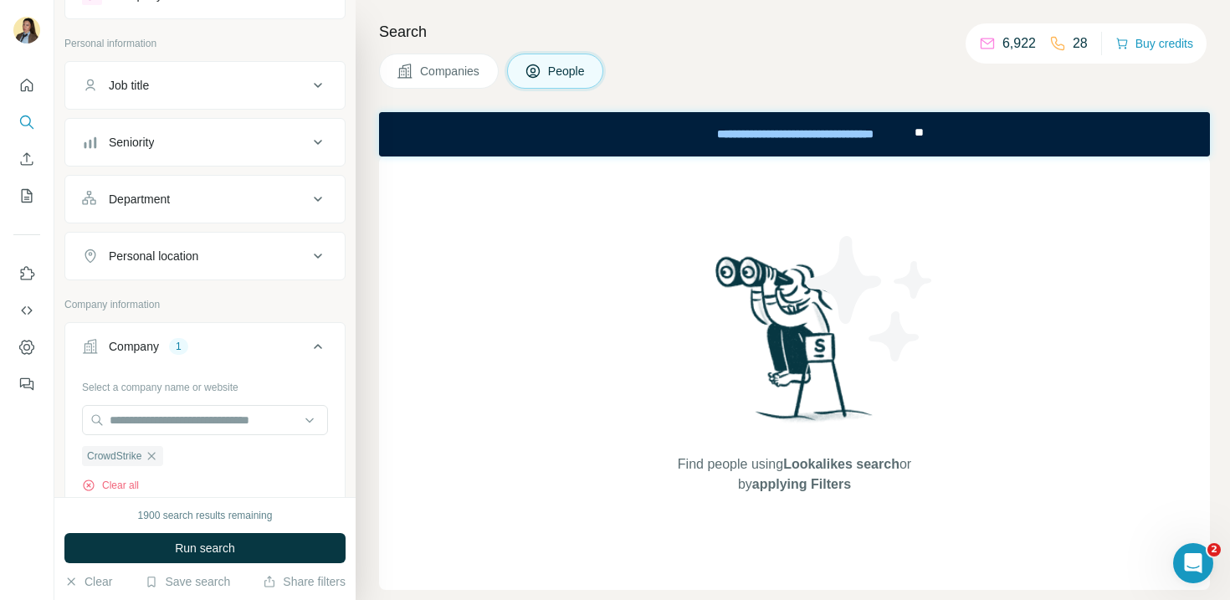
scroll to position [54, 0]
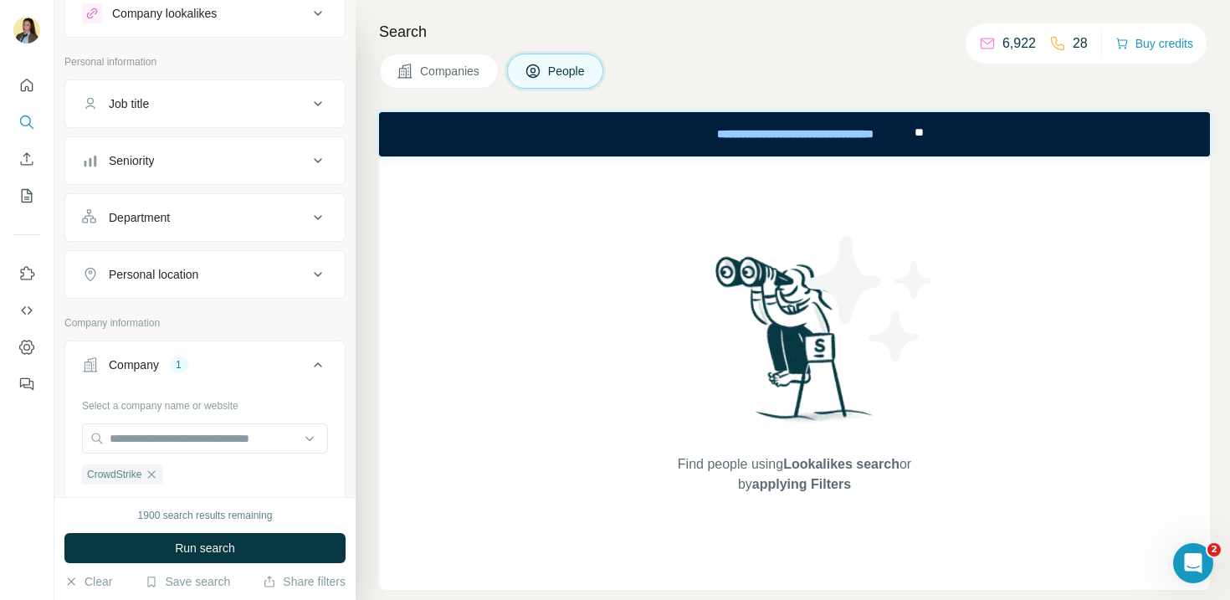
click at [226, 218] on div "Department" at bounding box center [195, 217] width 226 height 17
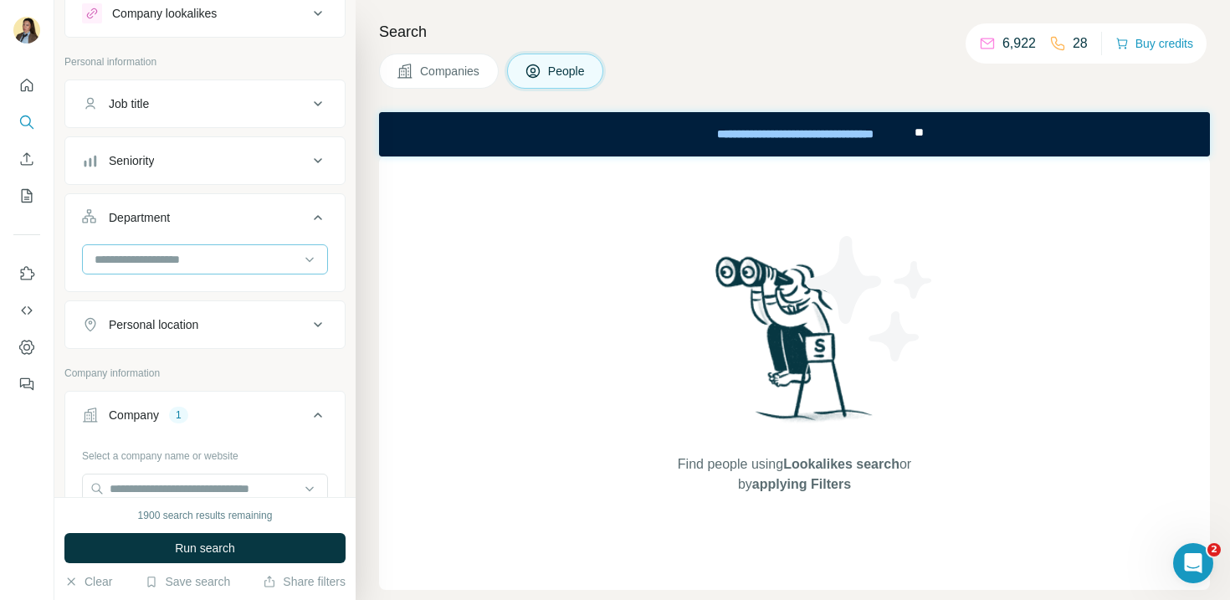
click at [198, 263] on input at bounding box center [196, 259] width 207 height 18
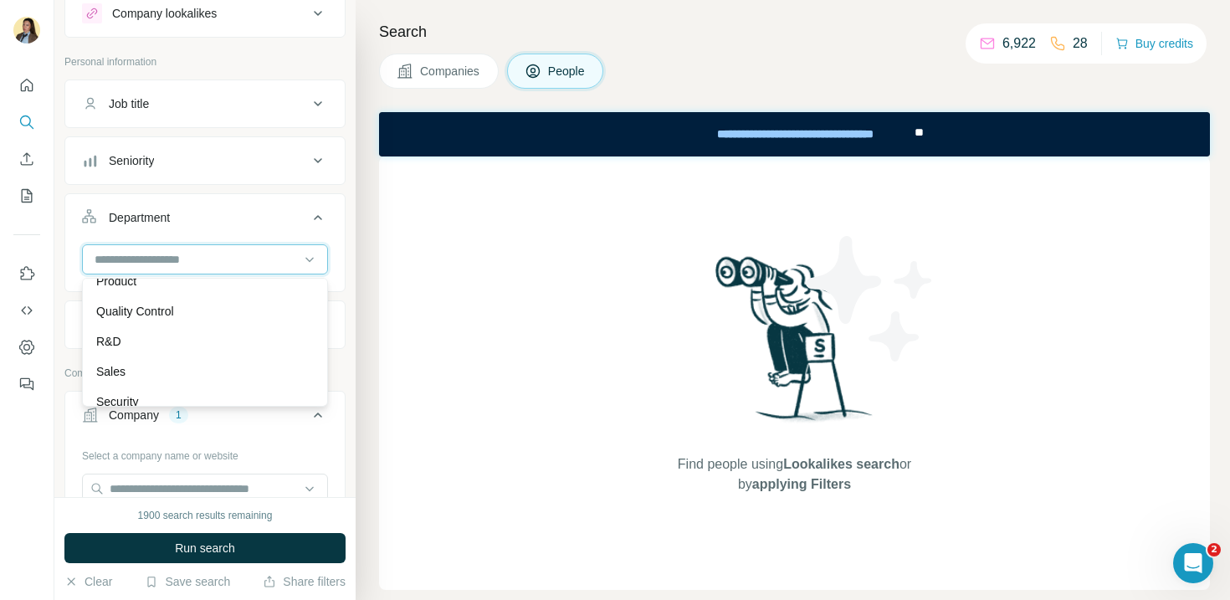
scroll to position [593, 0]
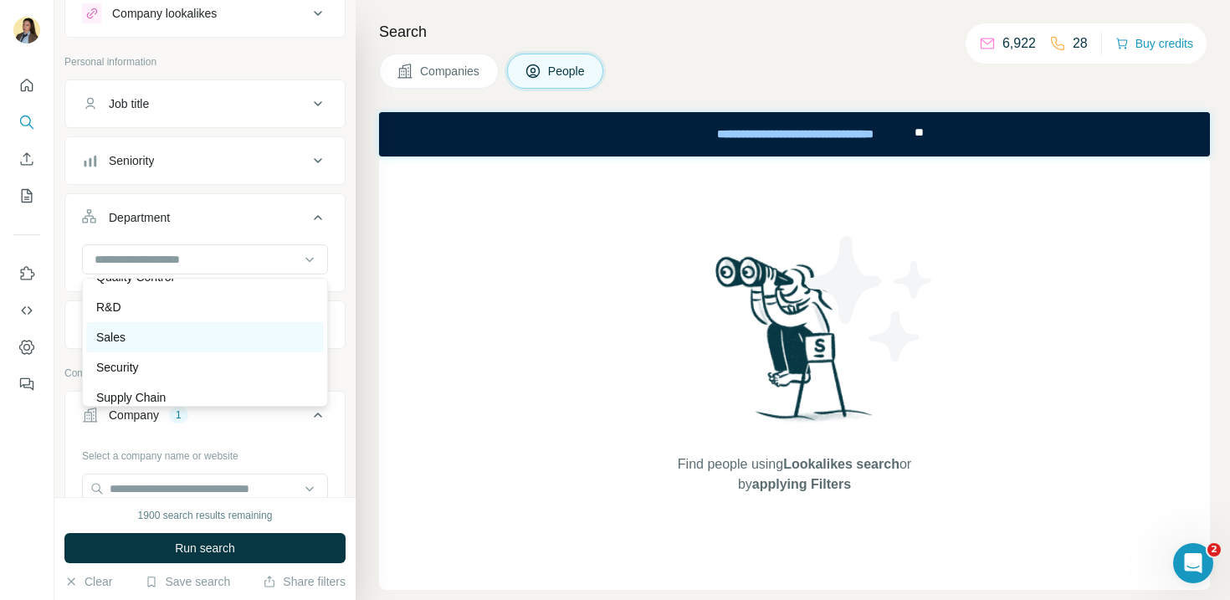
click at [189, 346] on div "Sales" at bounding box center [205, 337] width 238 height 30
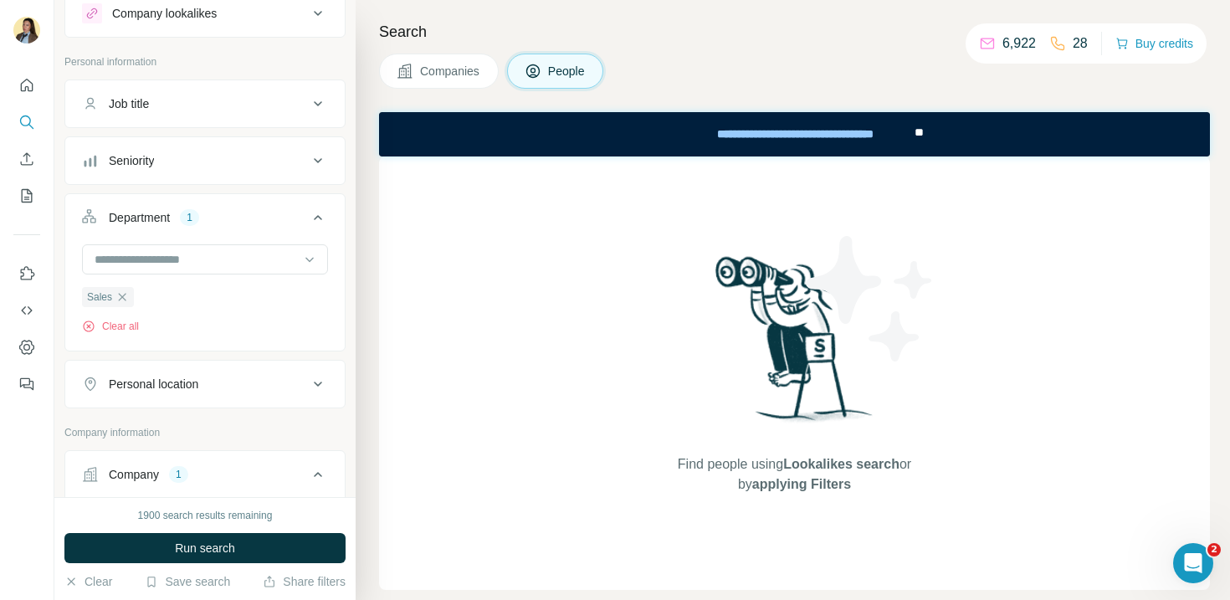
click at [190, 164] on div "Seniority" at bounding box center [195, 160] width 226 height 17
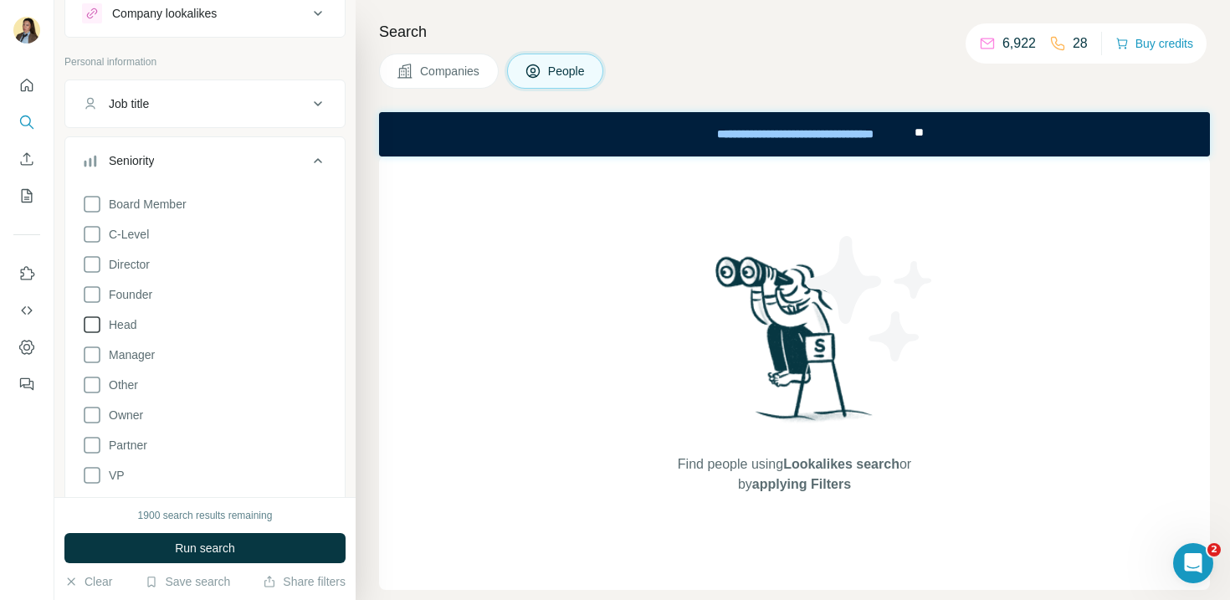
click at [126, 325] on span "Head" at bounding box center [119, 324] width 34 height 17
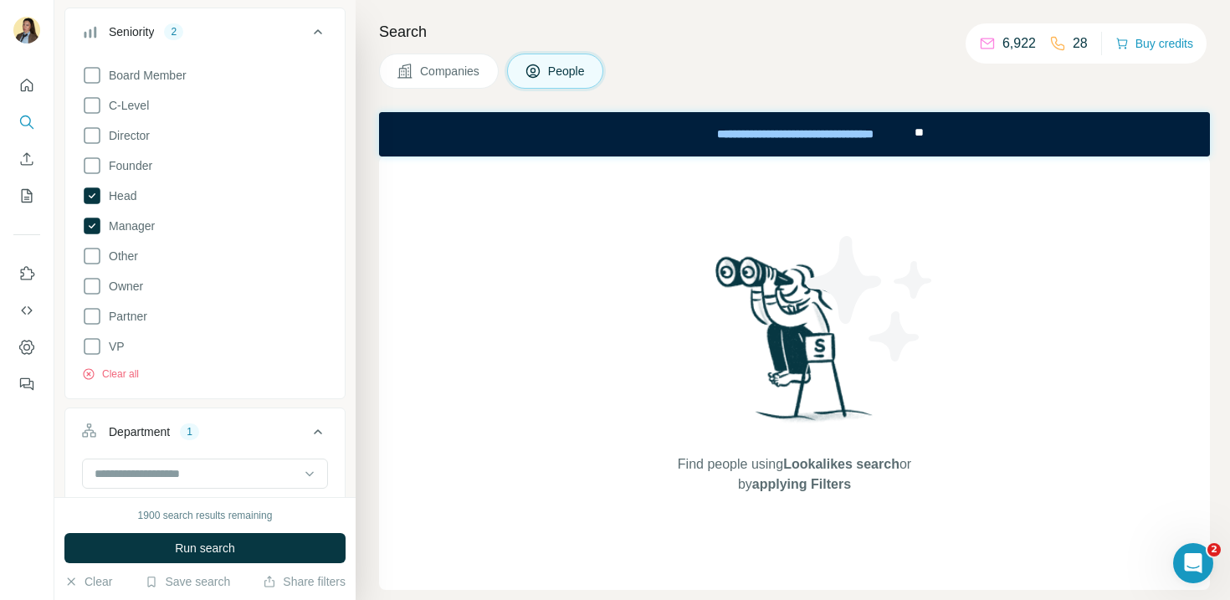
scroll to position [184, 0]
click at [111, 341] on span "VP" at bounding box center [113, 345] width 23 height 17
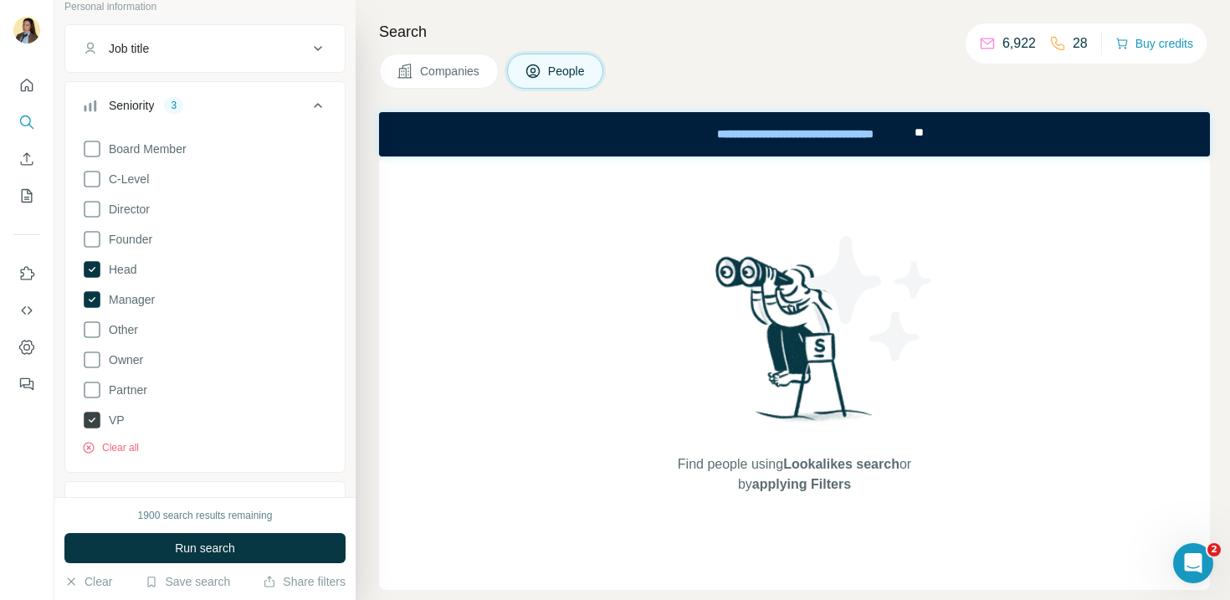
scroll to position [114, 0]
click at [90, 288] on icon at bounding box center [92, 295] width 17 height 17
click at [90, 266] on icon at bounding box center [92, 265] width 17 height 17
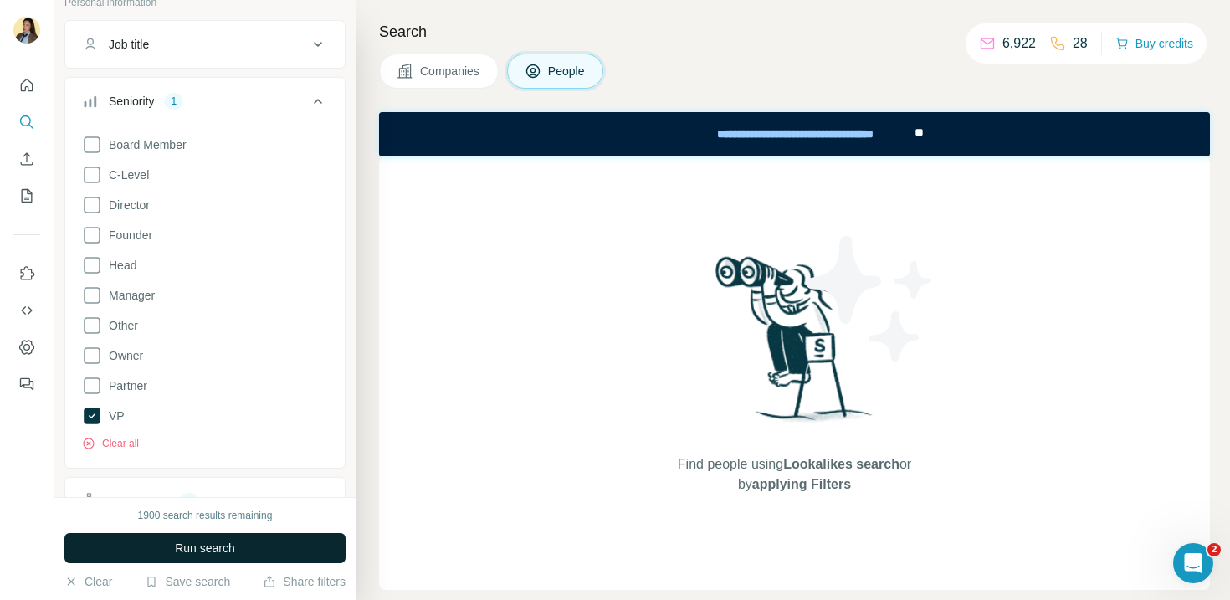
click at [134, 544] on button "Run search" at bounding box center [204, 548] width 281 height 30
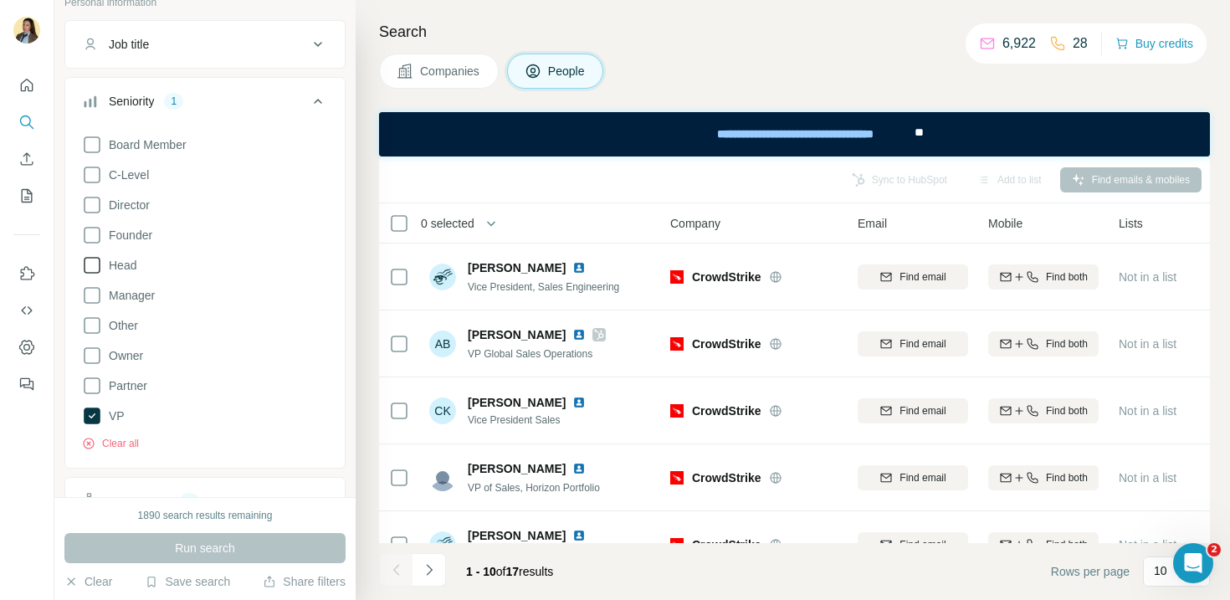
click at [95, 264] on icon at bounding box center [92, 265] width 20 height 20
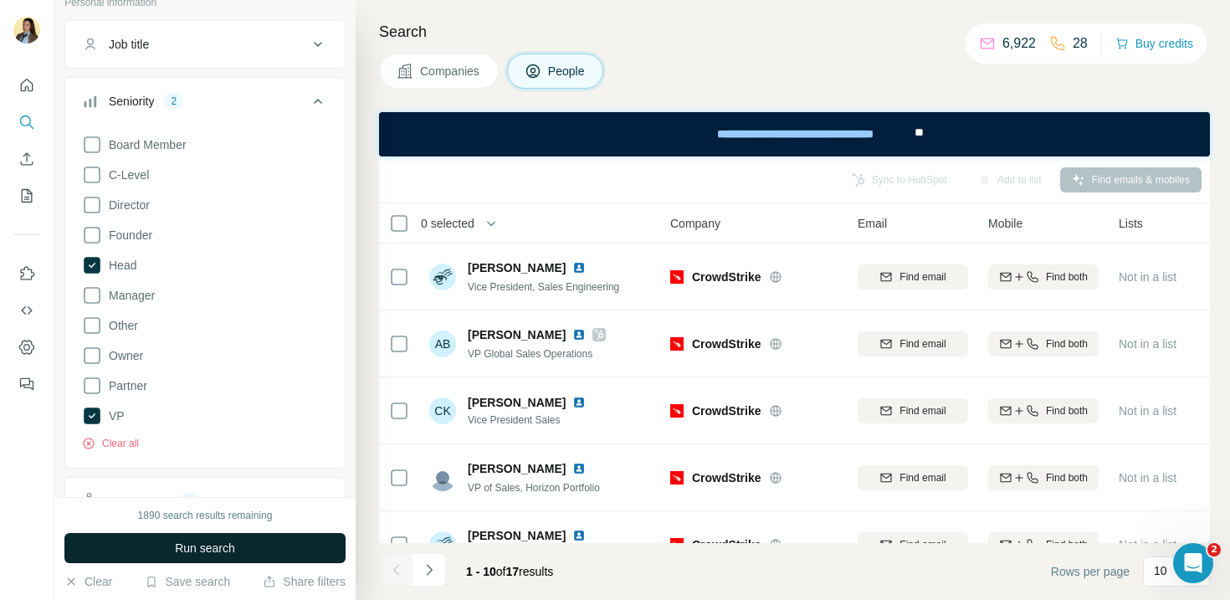
click at [211, 542] on span "Run search" at bounding box center [205, 548] width 60 height 17
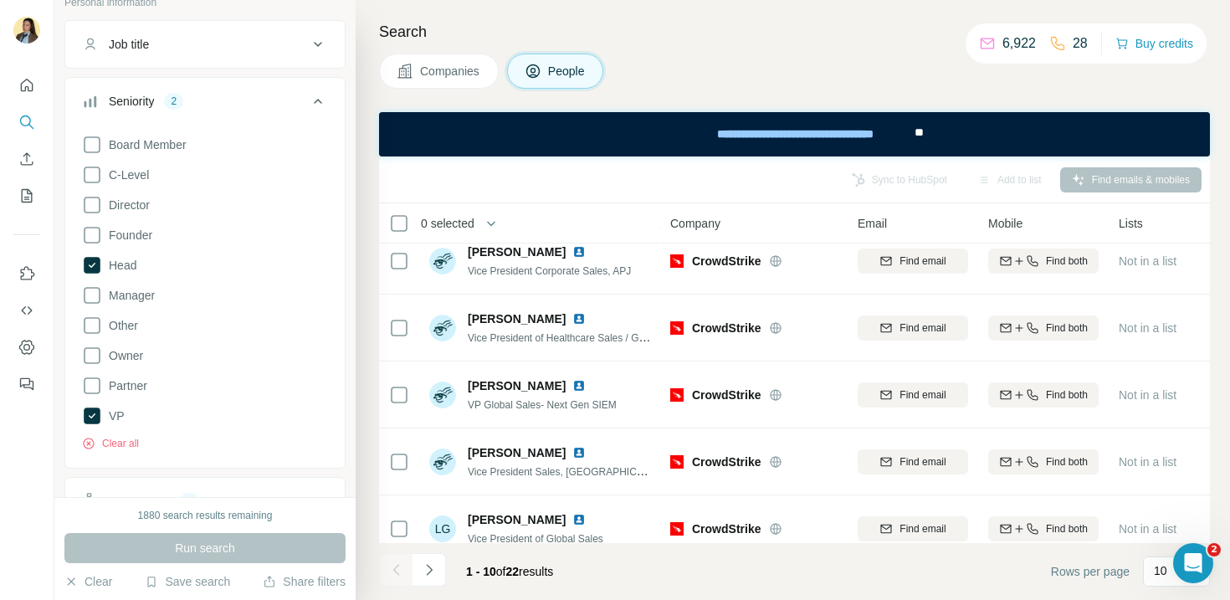
scroll to position [370, 0]
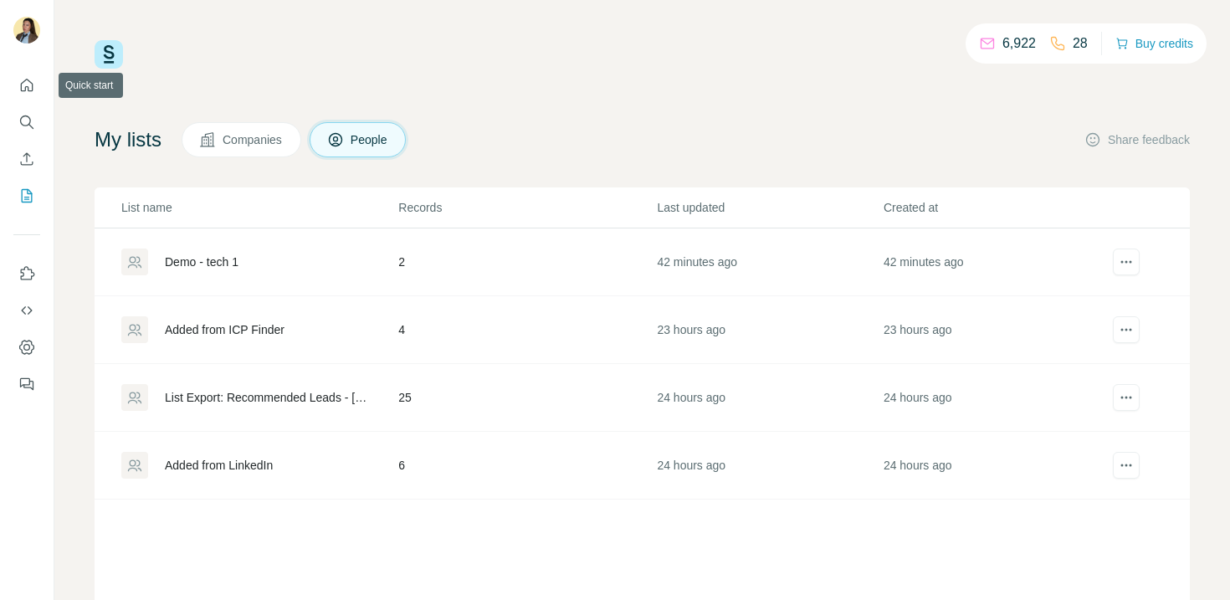
click at [12, 85] on div at bounding box center [27, 229] width 54 height 339
click at [26, 85] on icon "Quick start" at bounding box center [26, 85] width 17 height 17
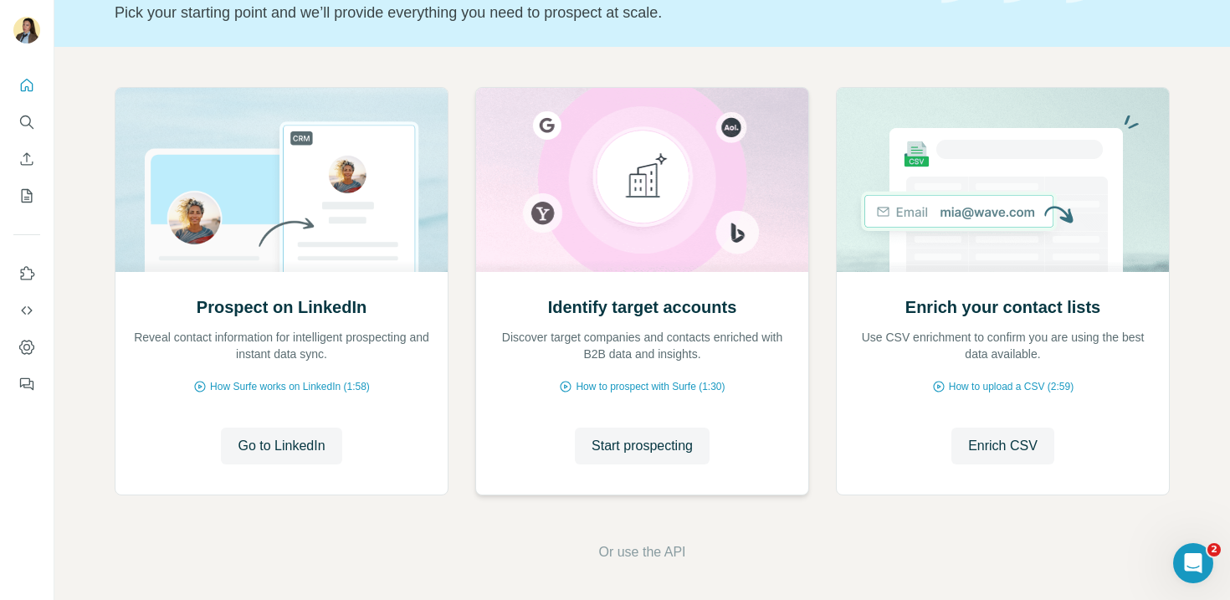
scroll to position [123, 0]
